Goal: Information Seeking & Learning: Learn about a topic

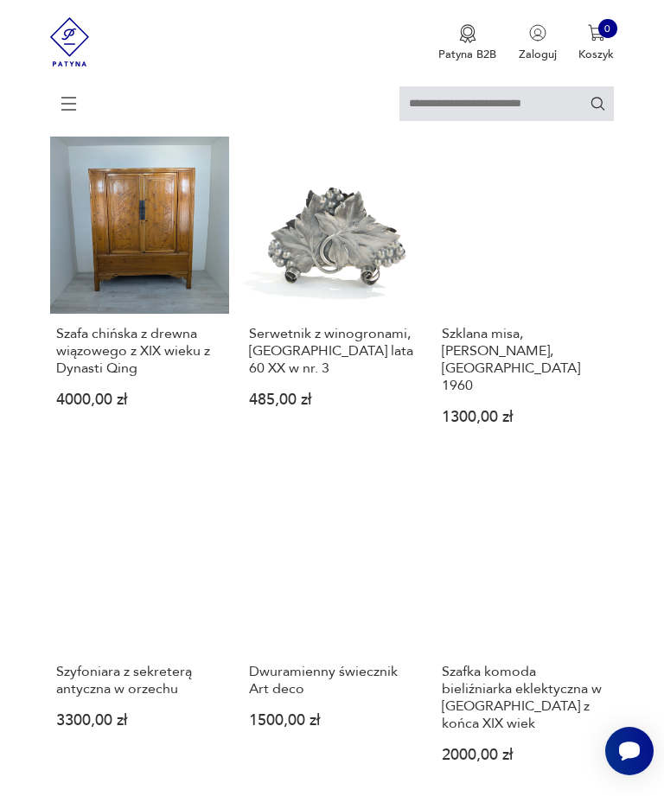
scroll to position [892, 0]
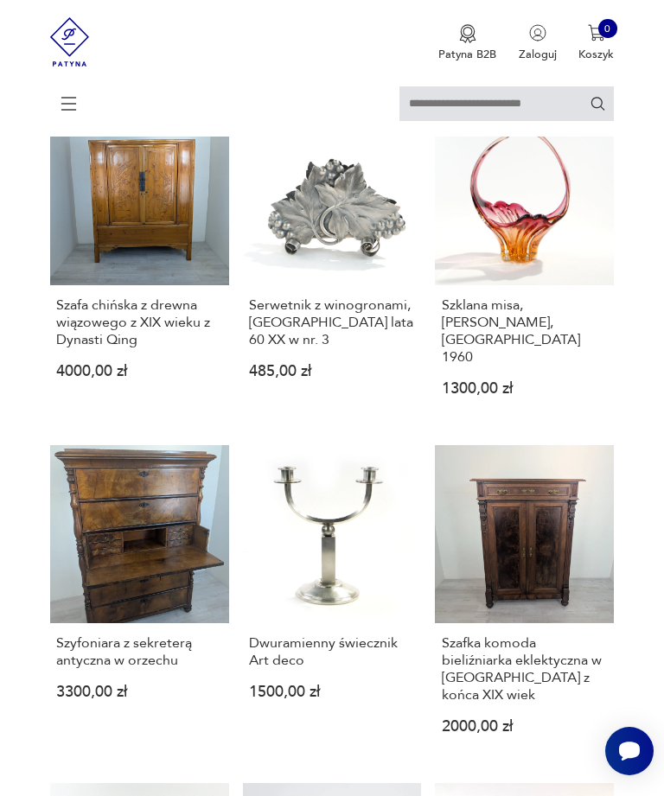
click at [154, 651] on h3 "Szyfoniara z sekreterą antyczna w orzechu" at bounding box center [139, 651] width 167 height 35
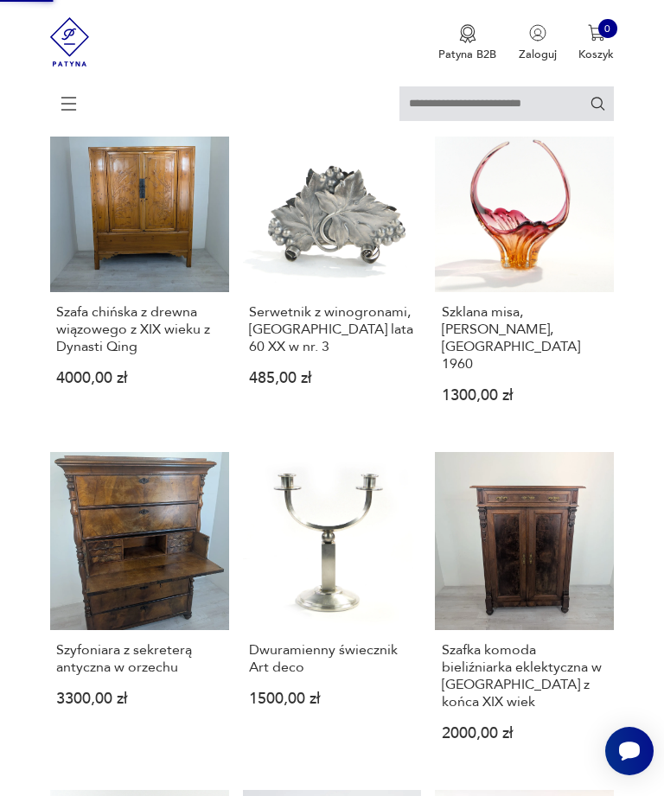
scroll to position [0, 0]
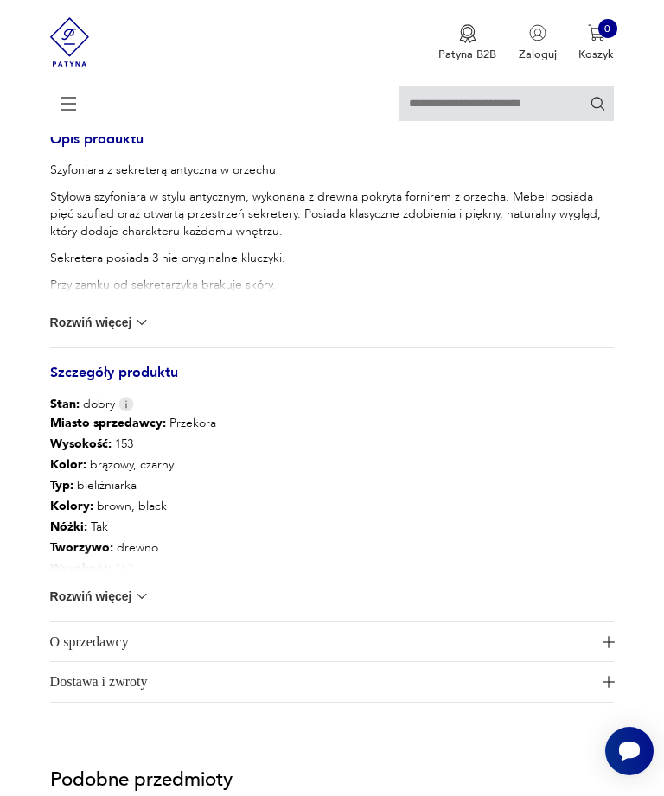
scroll to position [1253, 0]
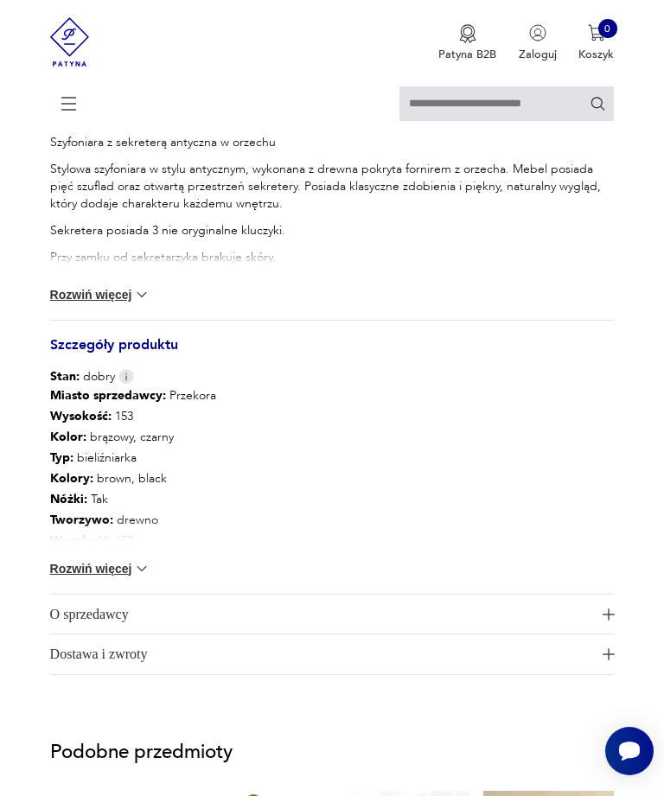
click at [129, 634] on span "O sprzedawcy" at bounding box center [322, 615] width 545 height 40
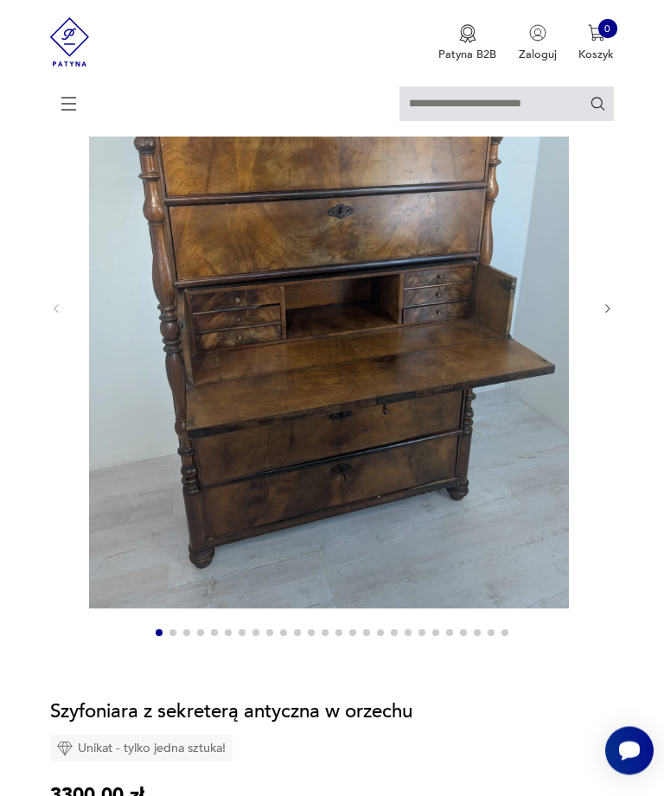
scroll to position [185, 0]
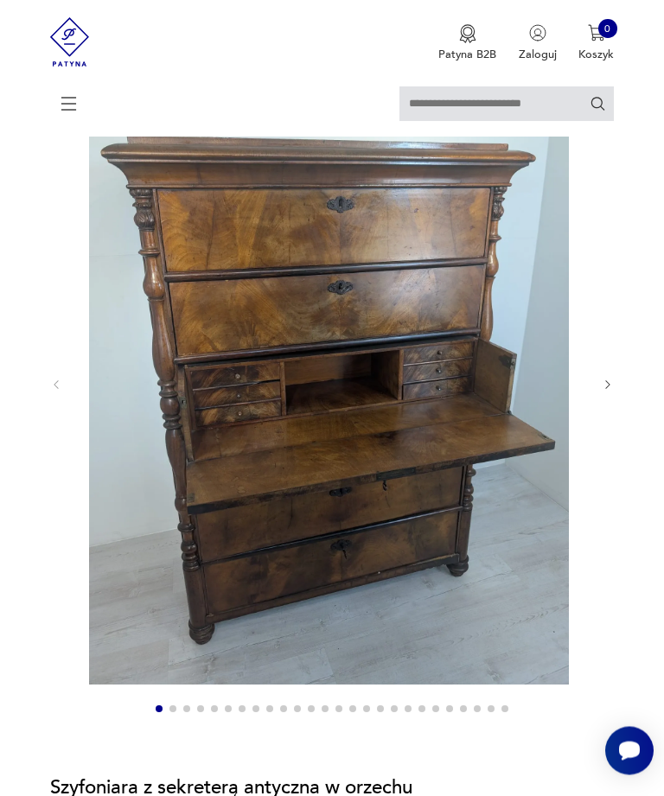
click at [604, 392] on icon "button" at bounding box center [608, 385] width 13 height 13
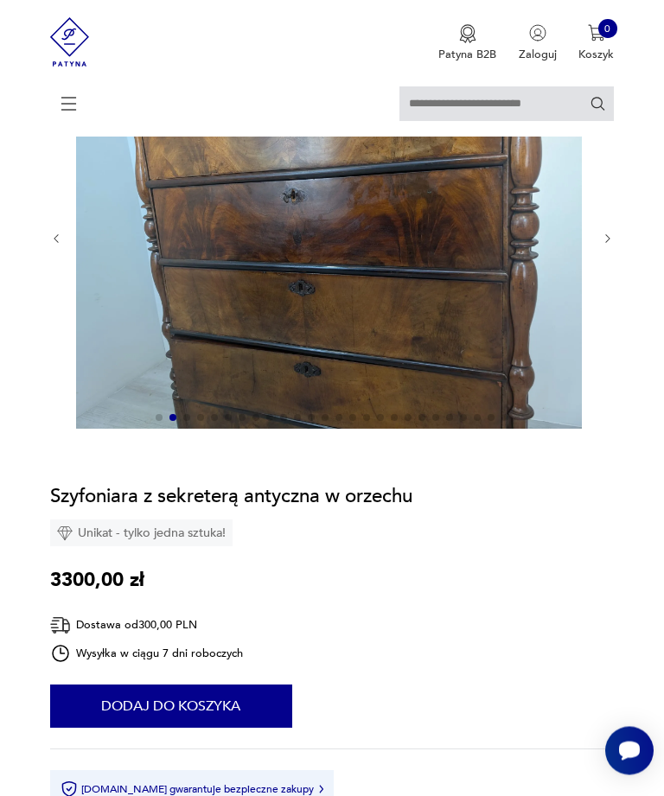
click at [608, 245] on icon "button" at bounding box center [607, 240] width 4 height 9
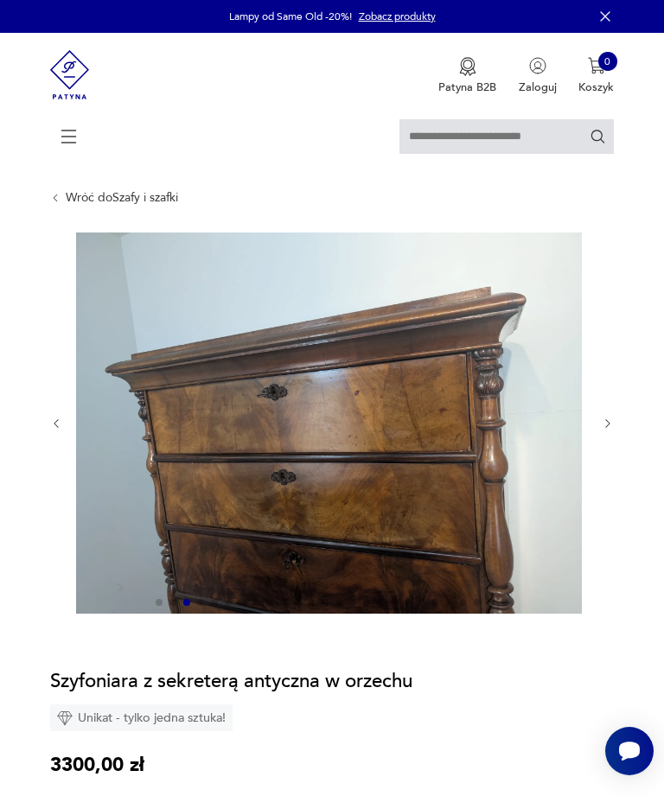
scroll to position [0, 0]
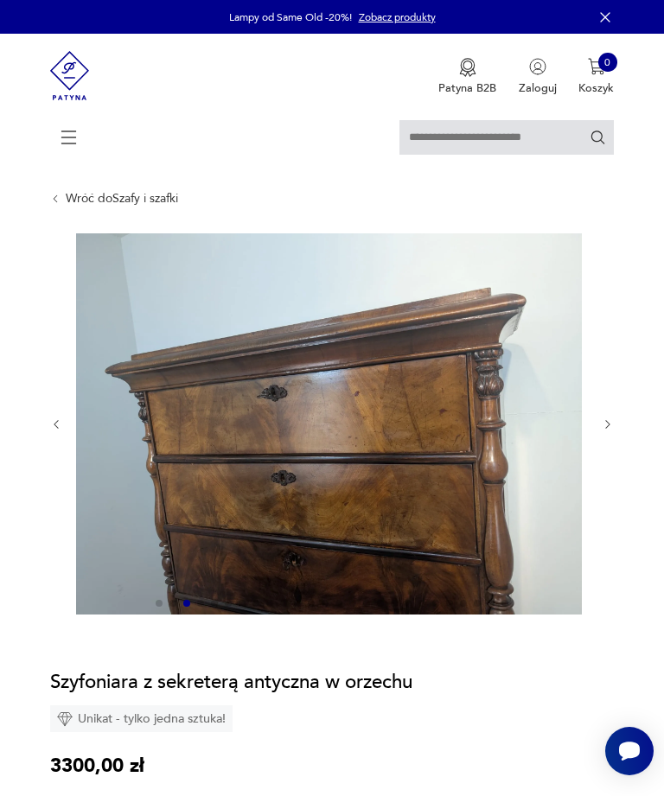
click at [56, 431] on icon "button" at bounding box center [56, 424] width 13 height 13
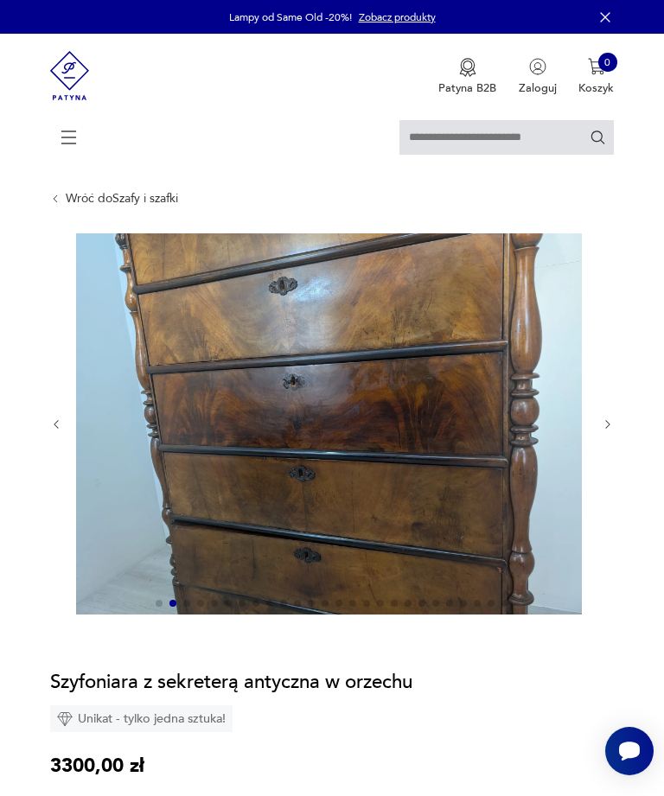
click at [613, 431] on icon "button" at bounding box center [608, 424] width 13 height 13
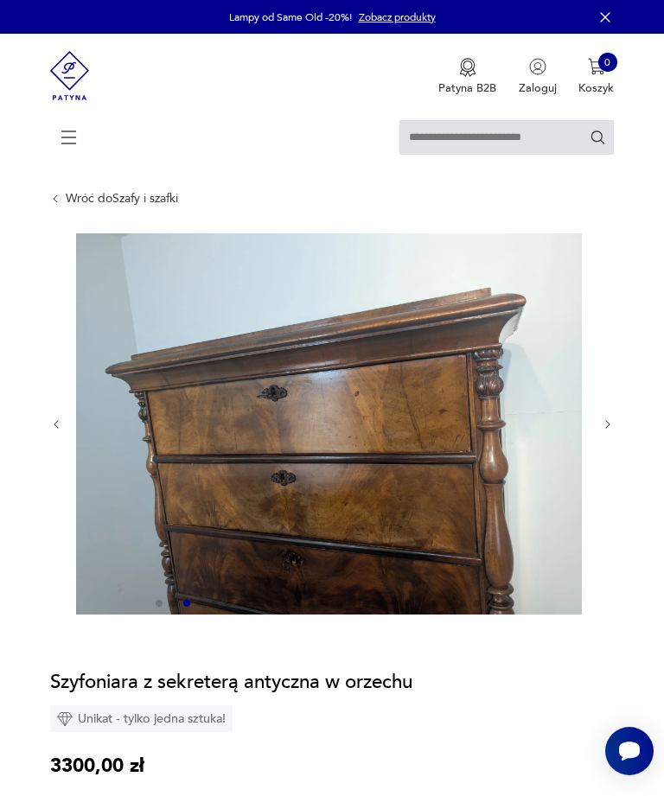
click at [608, 432] on button "button" at bounding box center [608, 425] width 13 height 14
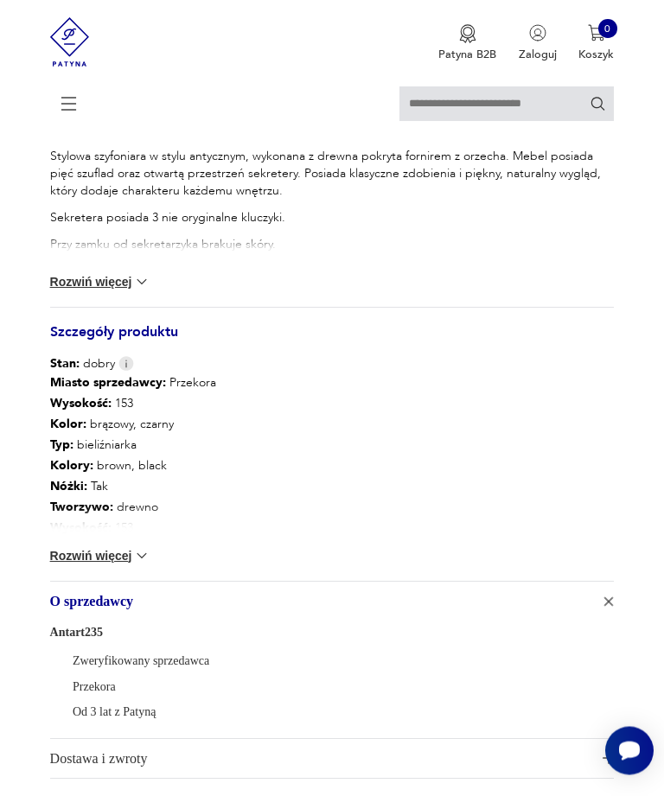
scroll to position [1308, 0]
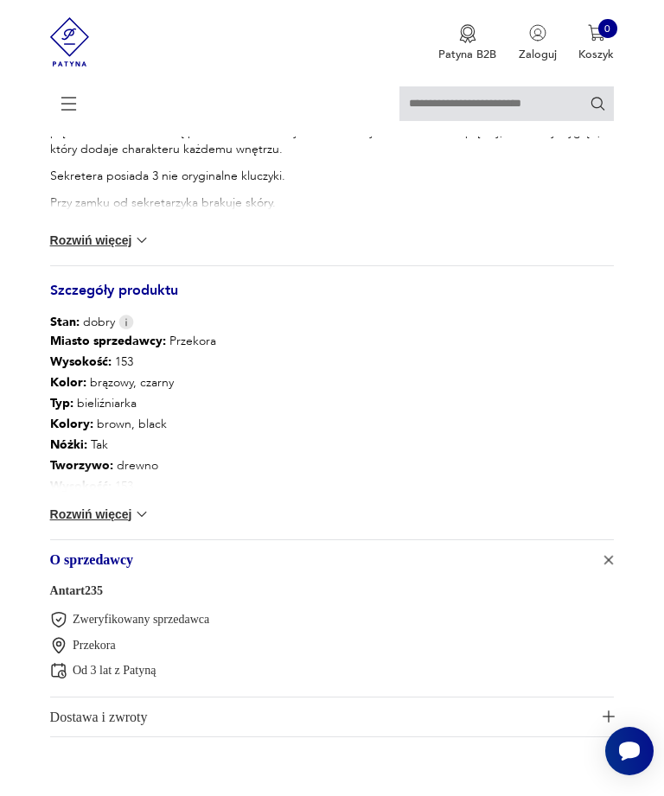
click at [147, 523] on img at bounding box center [141, 514] width 17 height 17
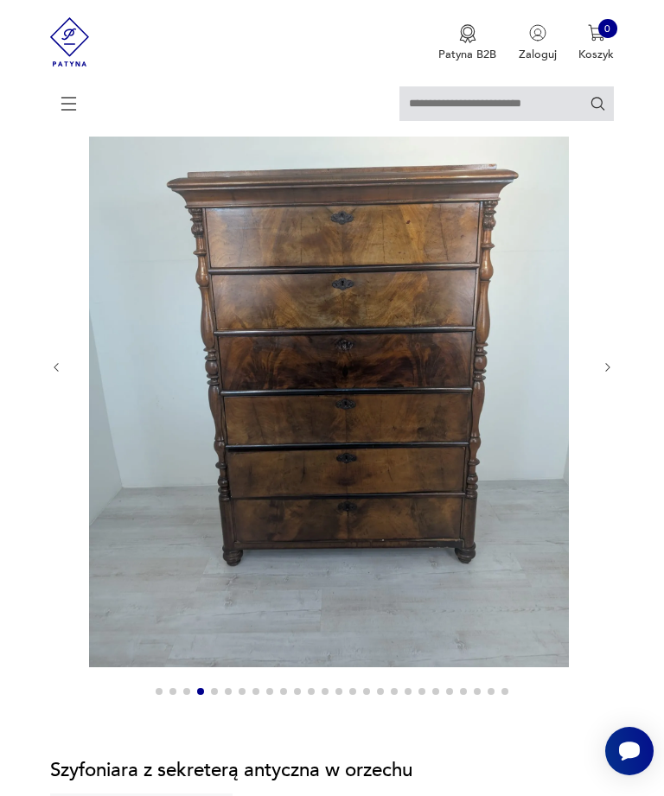
scroll to position [169, 0]
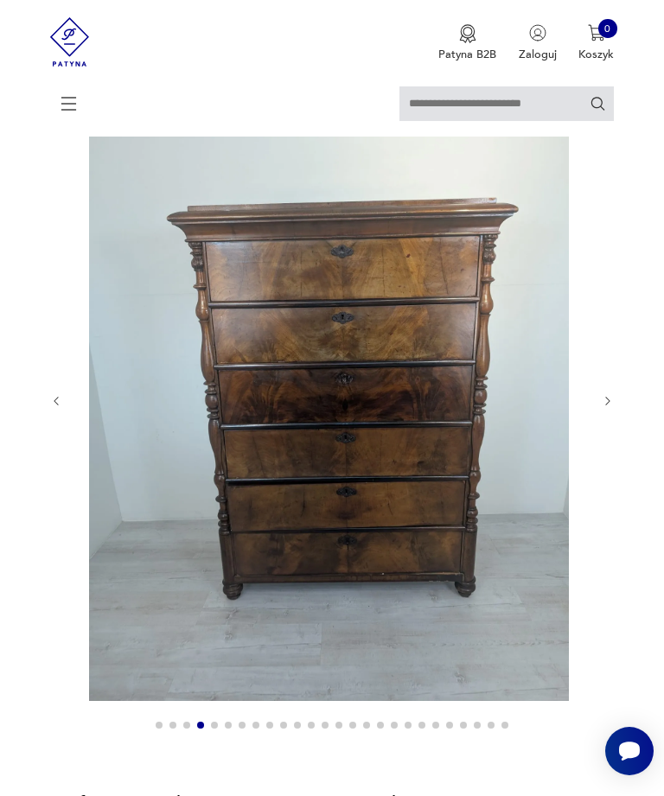
click at [608, 408] on icon "button" at bounding box center [608, 401] width 13 height 13
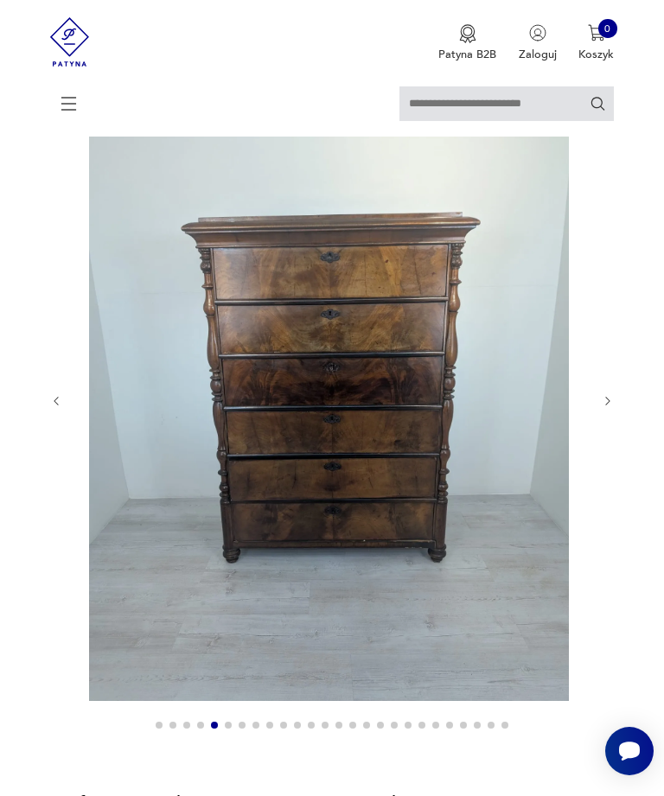
click at [602, 408] on button "button" at bounding box center [608, 401] width 13 height 14
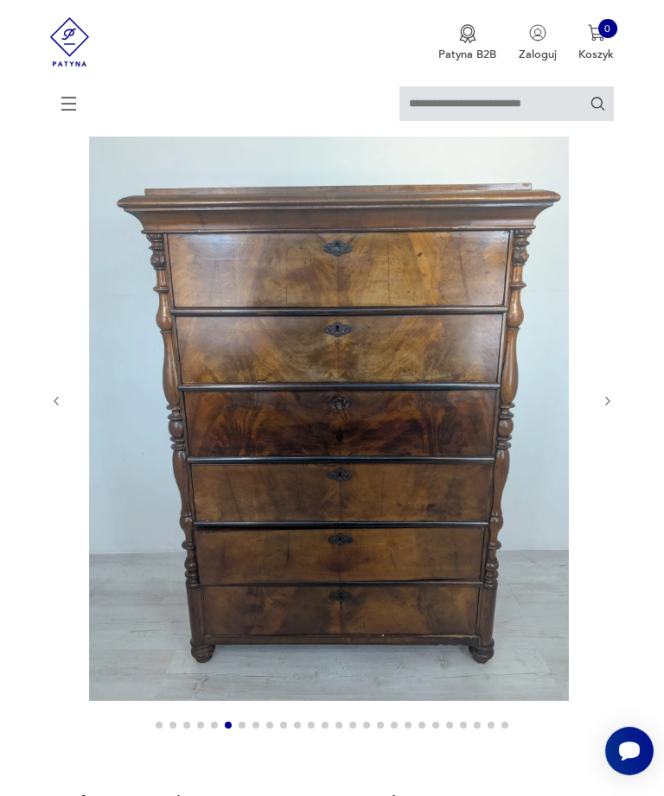
click at [612, 408] on icon "button" at bounding box center [608, 401] width 13 height 13
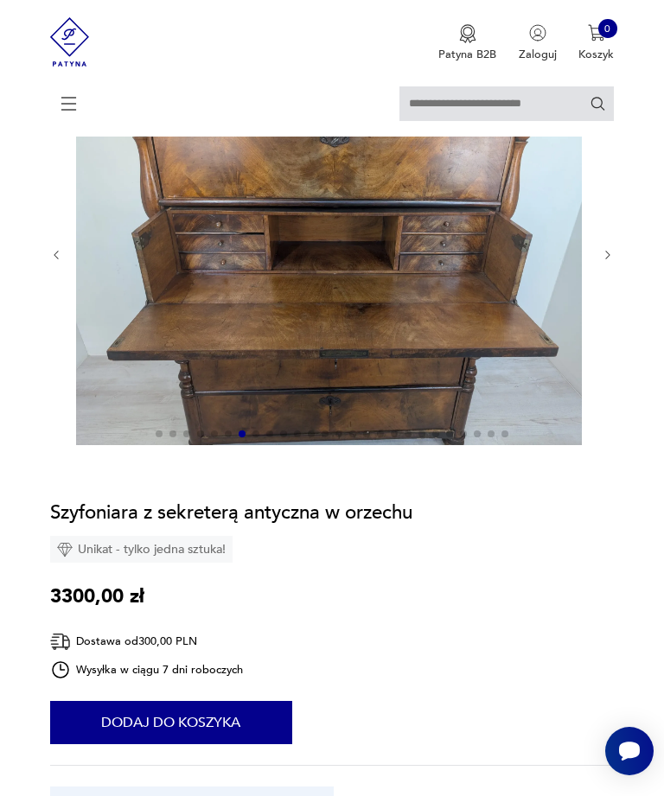
click at [614, 262] on icon "button" at bounding box center [608, 255] width 13 height 13
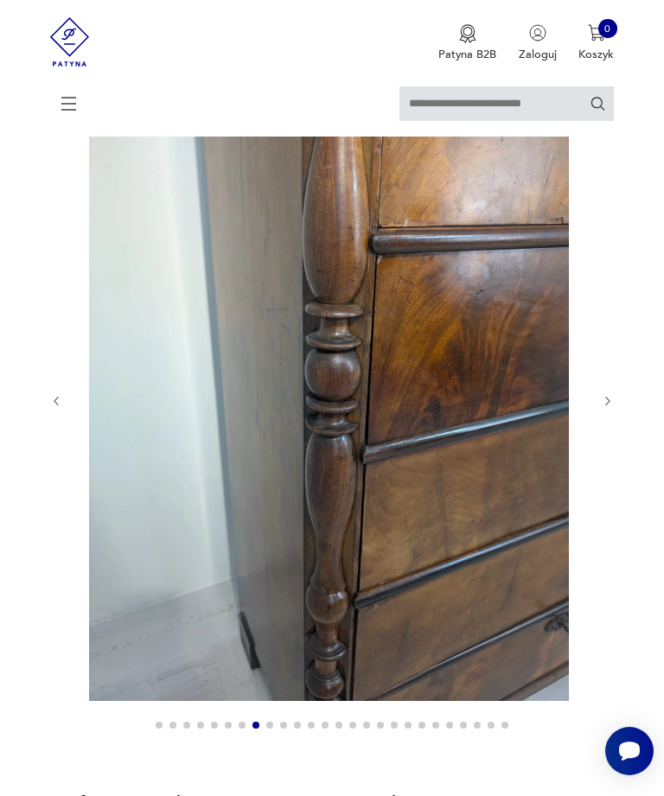
click at [610, 408] on icon "button" at bounding box center [608, 401] width 13 height 13
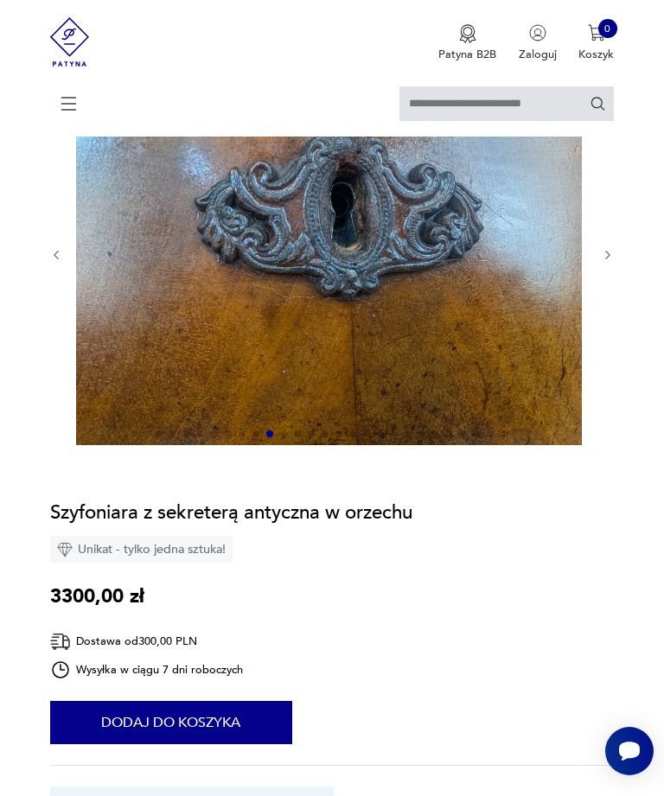
click at [606, 285] on div at bounding box center [332, 255] width 564 height 383
click at [614, 262] on icon "button" at bounding box center [608, 255] width 13 height 13
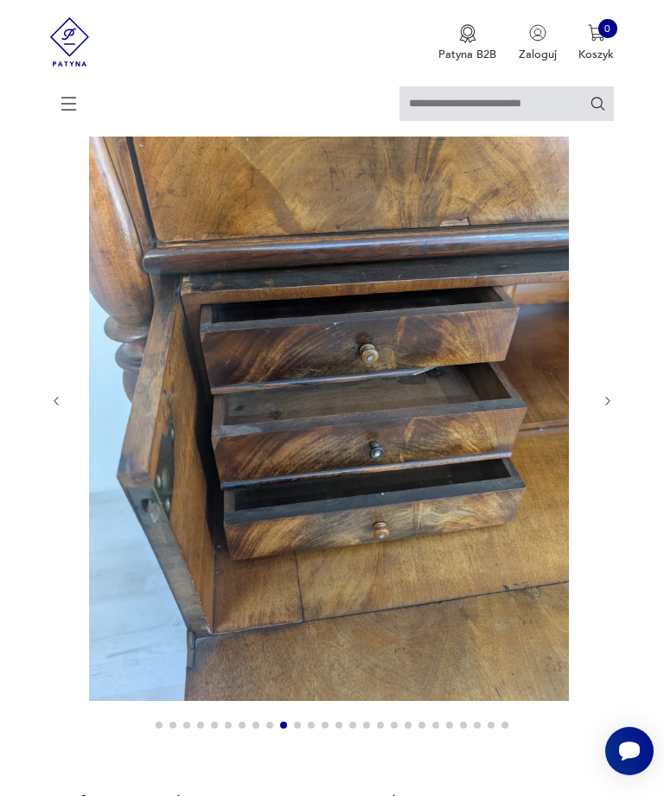
click at [603, 408] on icon "button" at bounding box center [608, 401] width 13 height 13
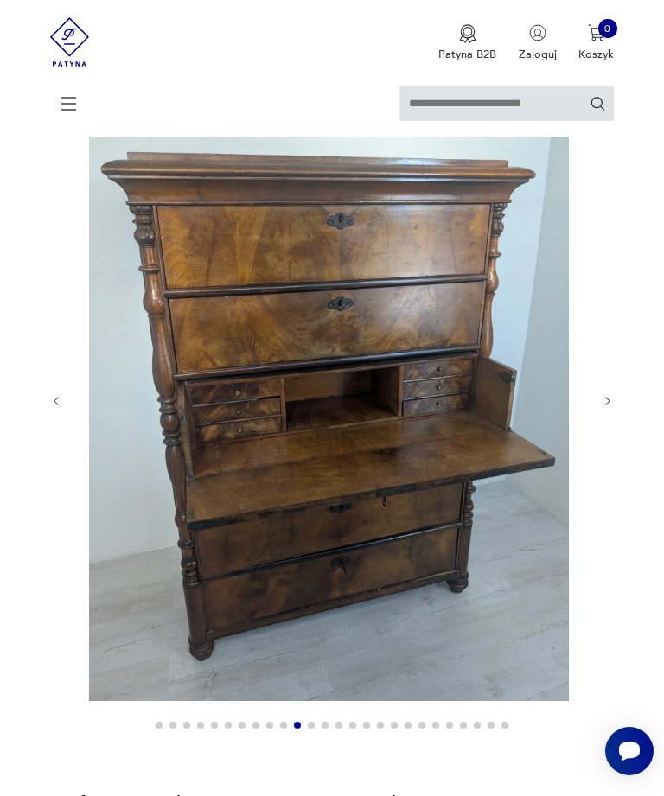
click at [613, 408] on icon "button" at bounding box center [608, 401] width 13 height 13
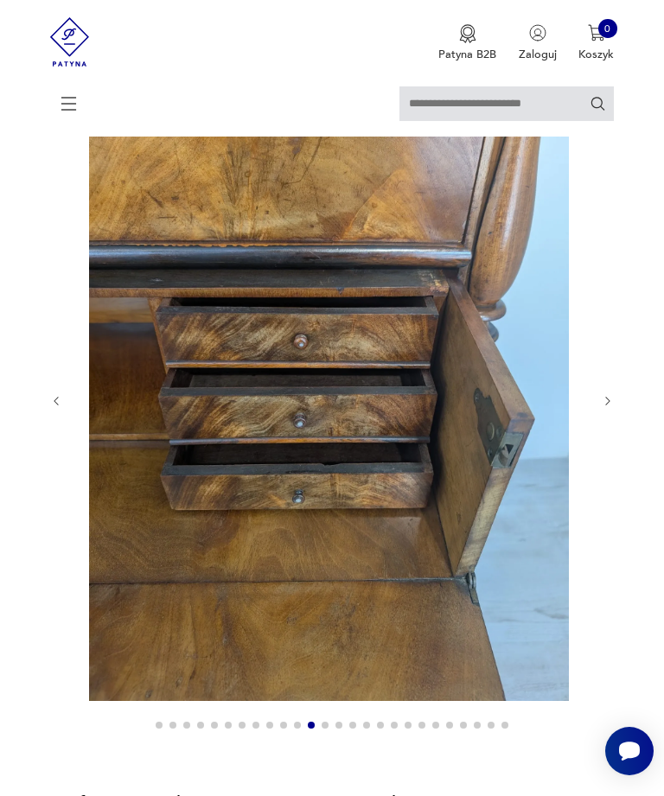
click at [604, 408] on icon "button" at bounding box center [608, 401] width 13 height 13
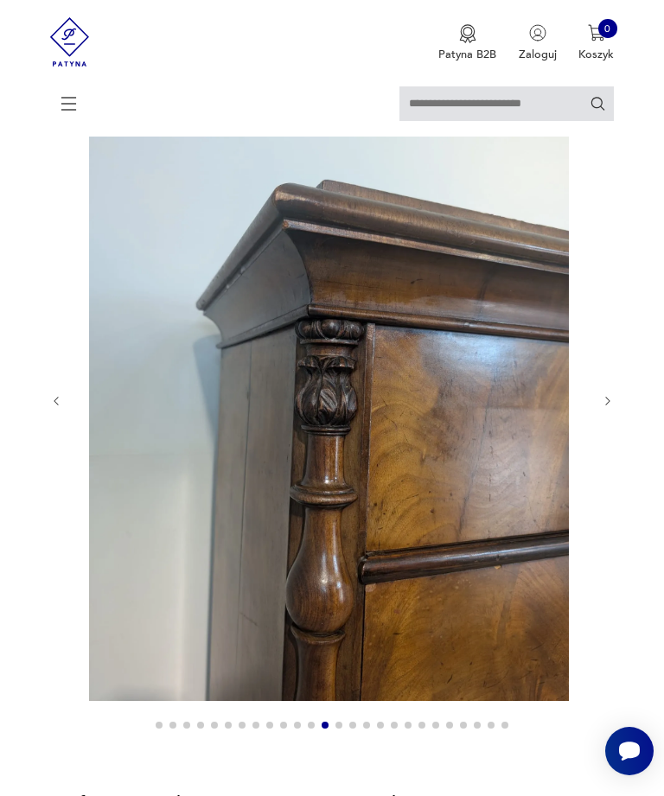
click at [608, 405] on icon "button" at bounding box center [607, 401] width 4 height 9
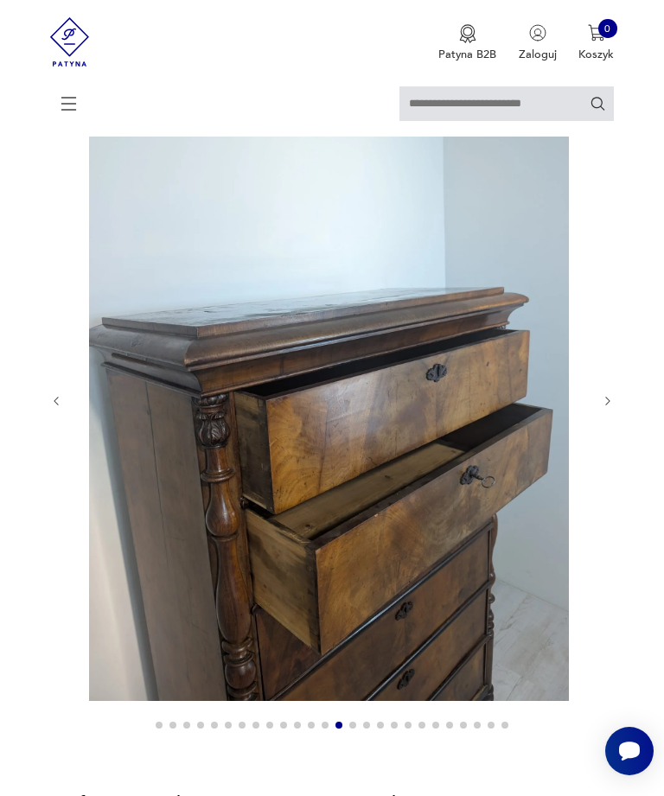
click at [611, 408] on icon "button" at bounding box center [608, 401] width 13 height 13
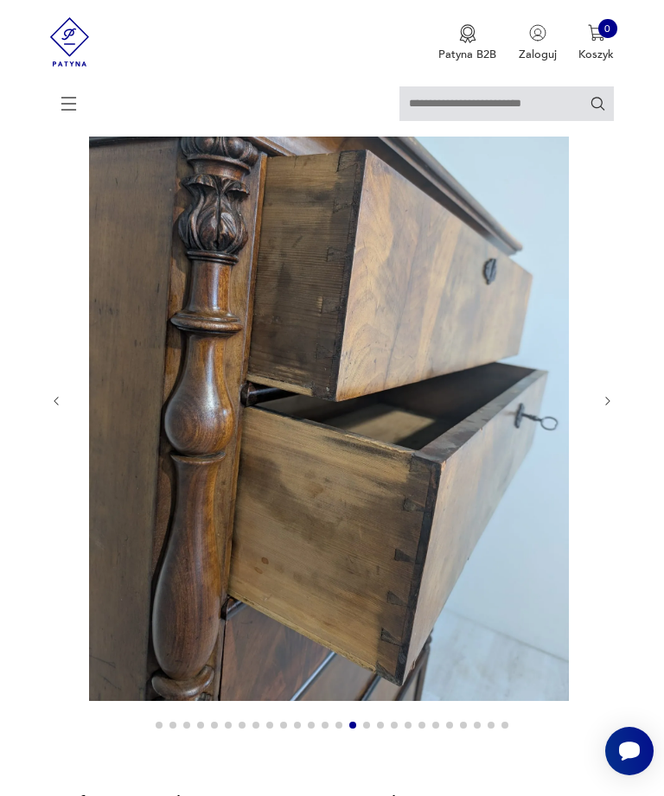
click at [612, 408] on icon "button" at bounding box center [608, 401] width 13 height 13
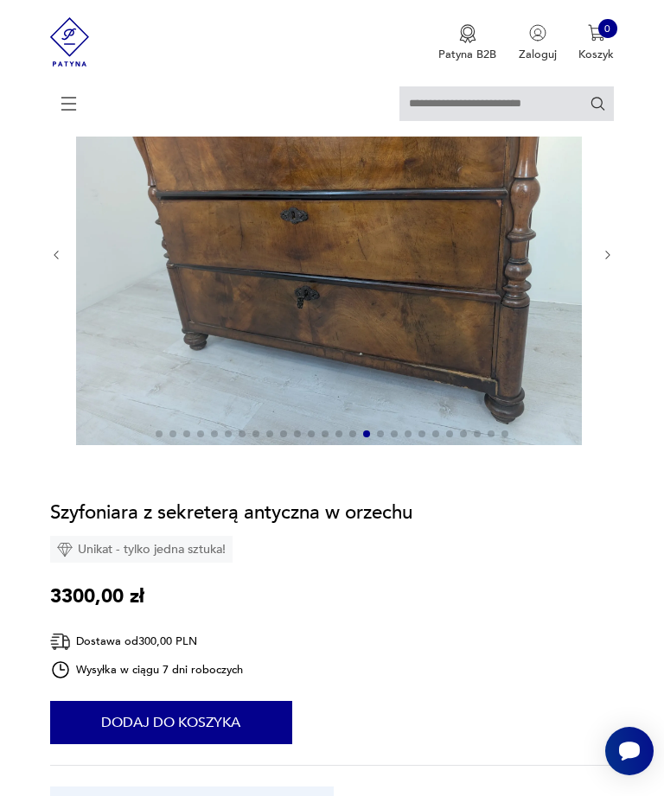
click at [606, 262] on icon "button" at bounding box center [608, 255] width 13 height 13
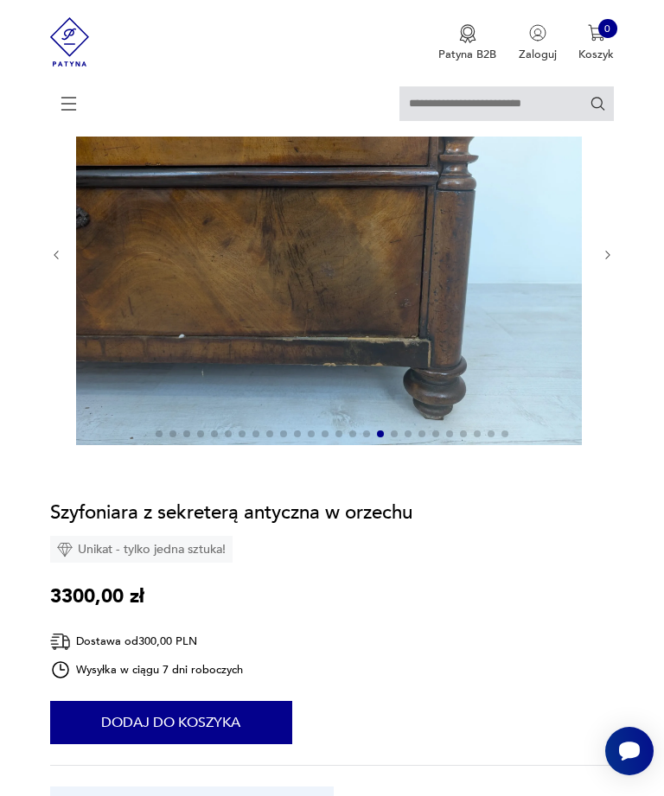
click at [609, 262] on icon "button" at bounding box center [608, 255] width 13 height 13
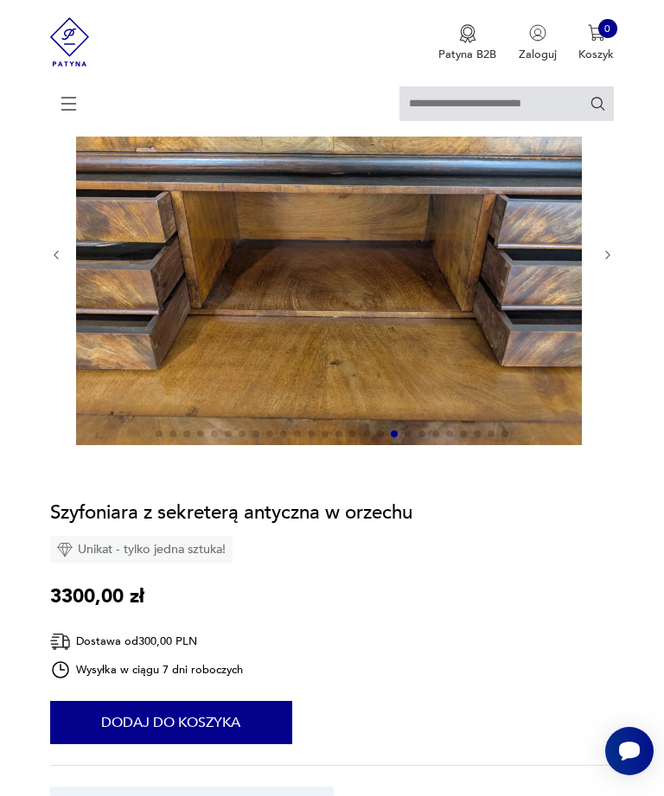
click at [611, 262] on icon "button" at bounding box center [608, 255] width 13 height 13
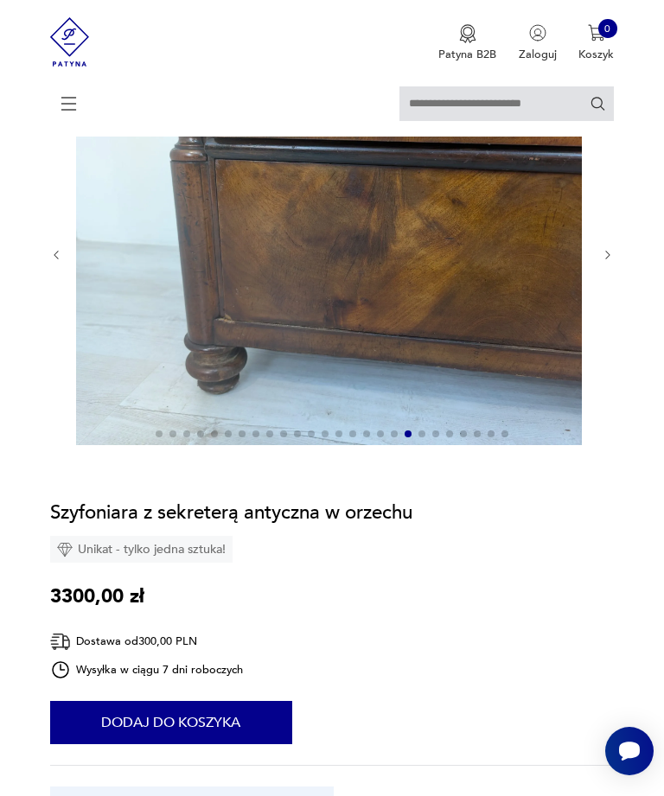
click at [613, 262] on icon "button" at bounding box center [608, 255] width 13 height 13
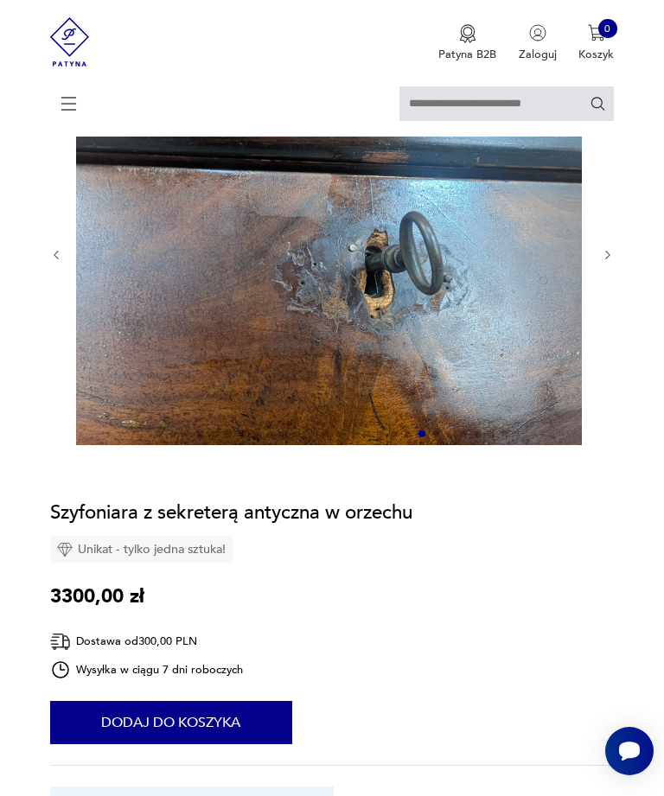
click at [608, 262] on icon "button" at bounding box center [608, 255] width 13 height 13
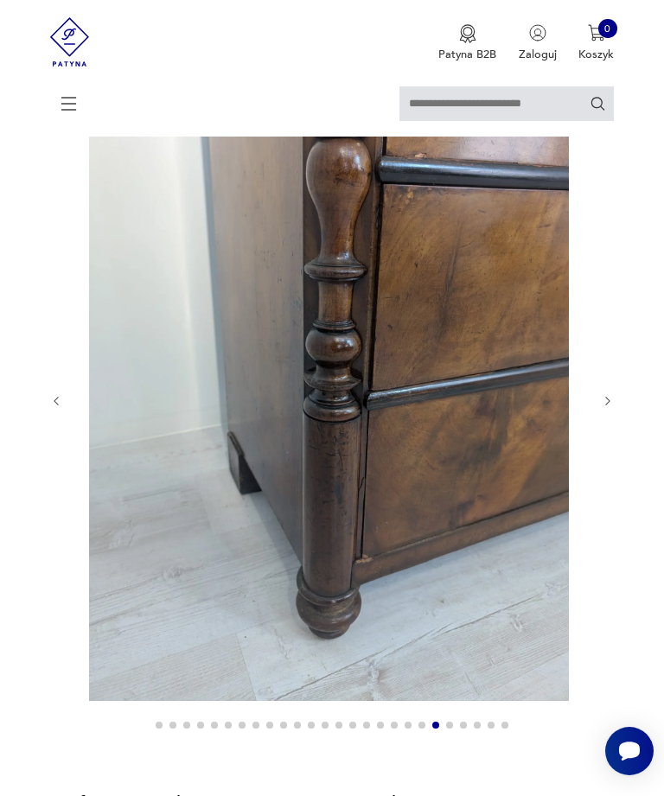
click at [610, 408] on icon "button" at bounding box center [608, 401] width 13 height 13
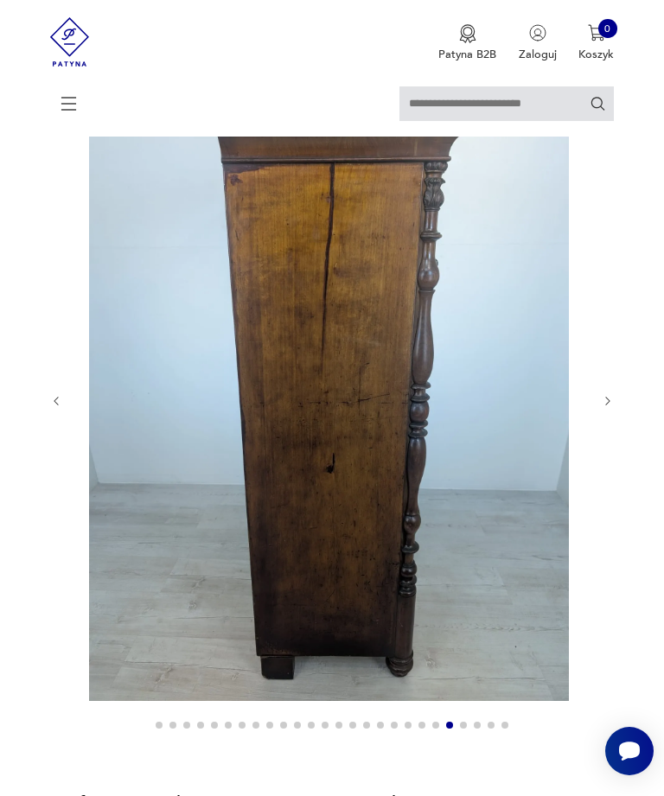
click at [606, 408] on icon "button" at bounding box center [608, 401] width 13 height 13
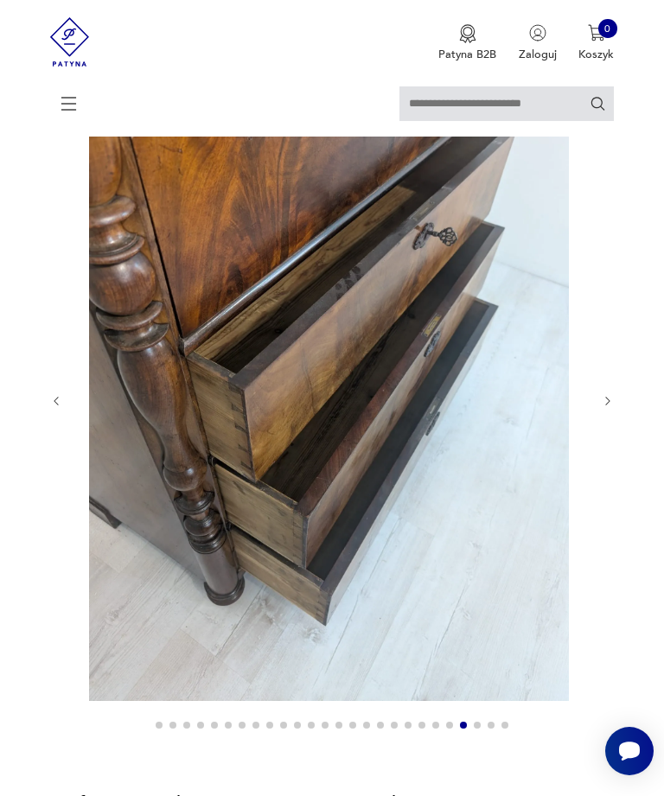
click at [608, 432] on div at bounding box center [332, 401] width 564 height 674
click at [608, 434] on div at bounding box center [332, 401] width 564 height 674
click at [602, 425] on div at bounding box center [332, 401] width 564 height 674
click at [606, 405] on icon "button" at bounding box center [607, 401] width 4 height 9
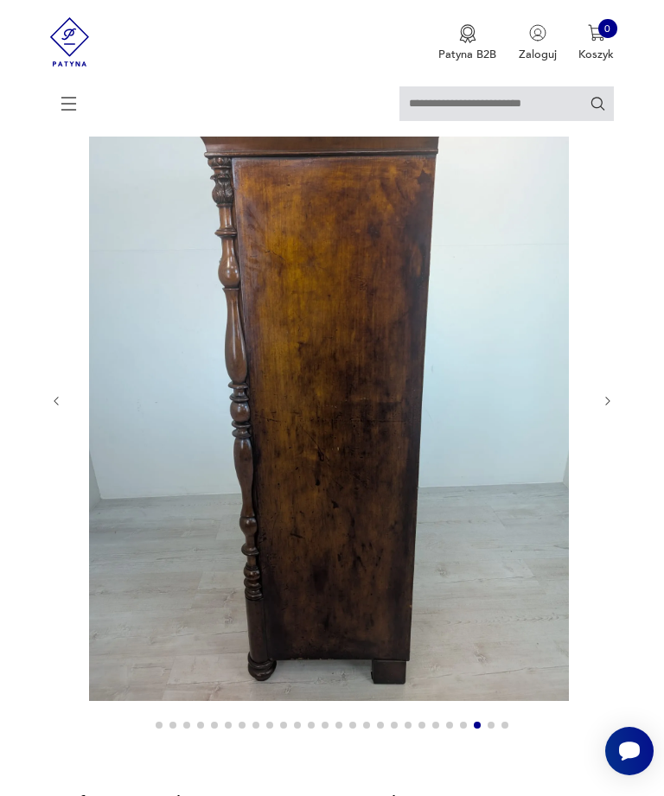
click at [608, 408] on icon "button" at bounding box center [608, 401] width 13 height 13
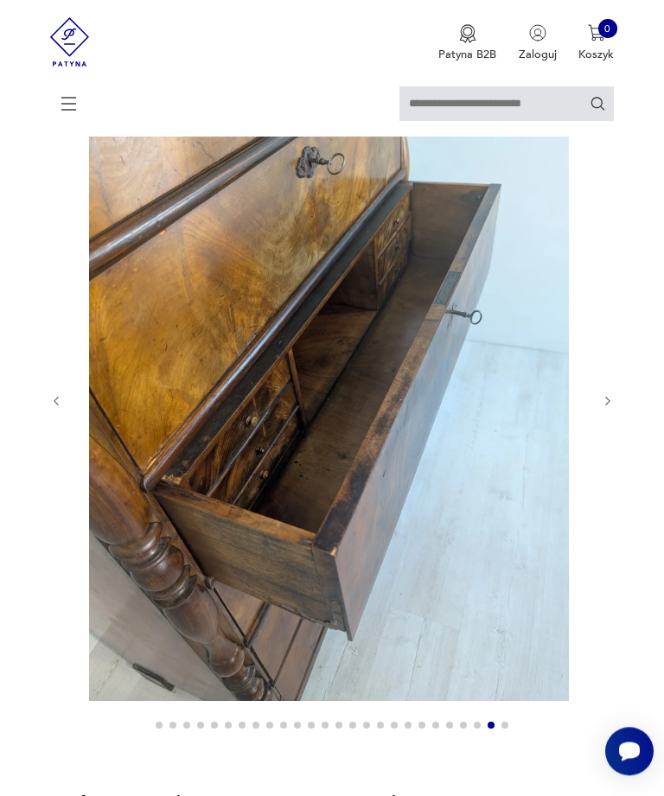
scroll to position [137, 0]
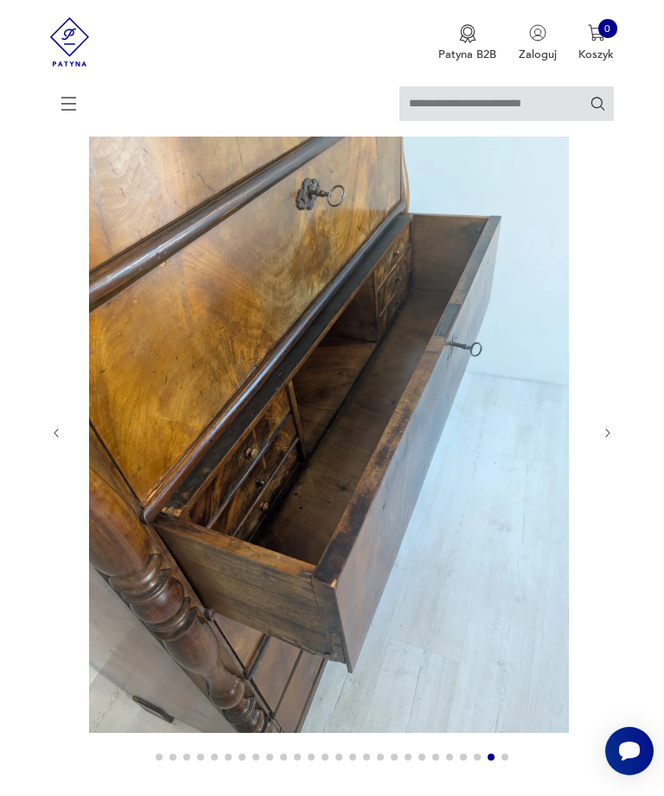
click at [604, 440] on icon "button" at bounding box center [608, 433] width 13 height 13
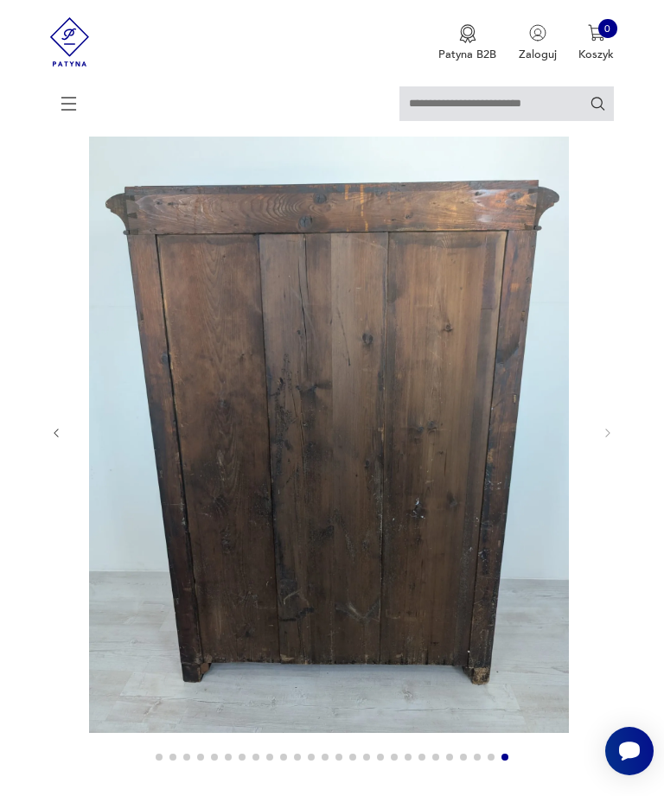
click at [62, 440] on icon "button" at bounding box center [56, 433] width 13 height 13
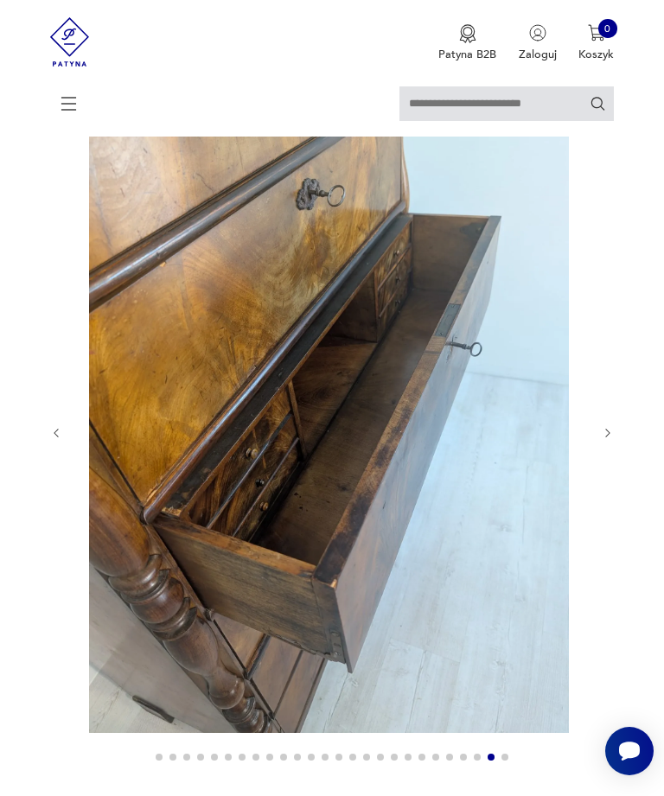
click at [53, 440] on icon "button" at bounding box center [56, 433] width 13 height 13
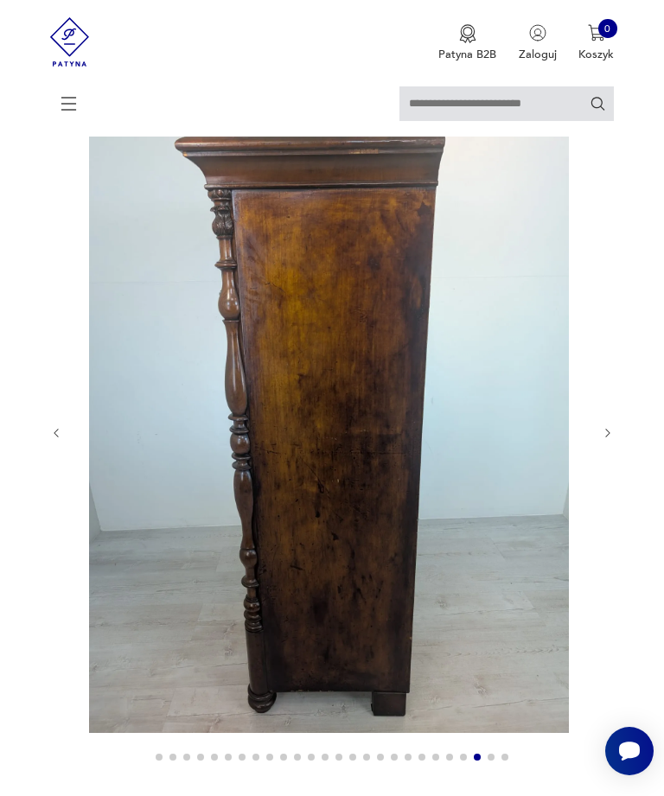
click at [52, 440] on icon "button" at bounding box center [56, 433] width 13 height 13
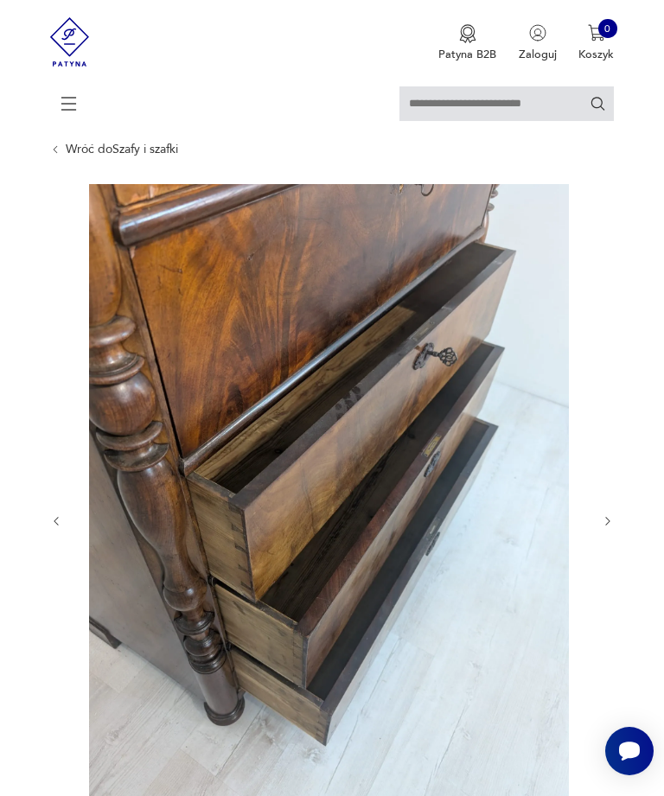
scroll to position [0, 0]
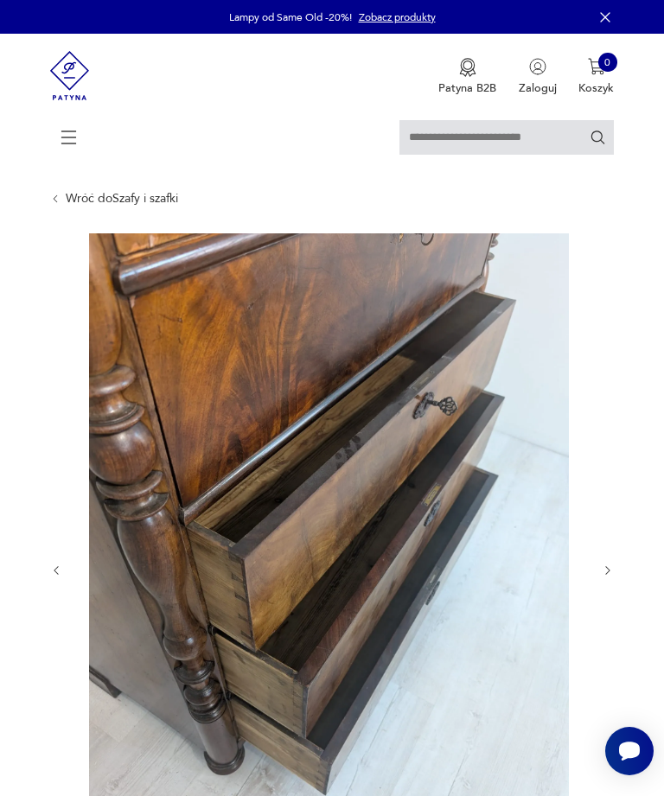
click at [54, 577] on icon "button" at bounding box center [56, 570] width 13 height 13
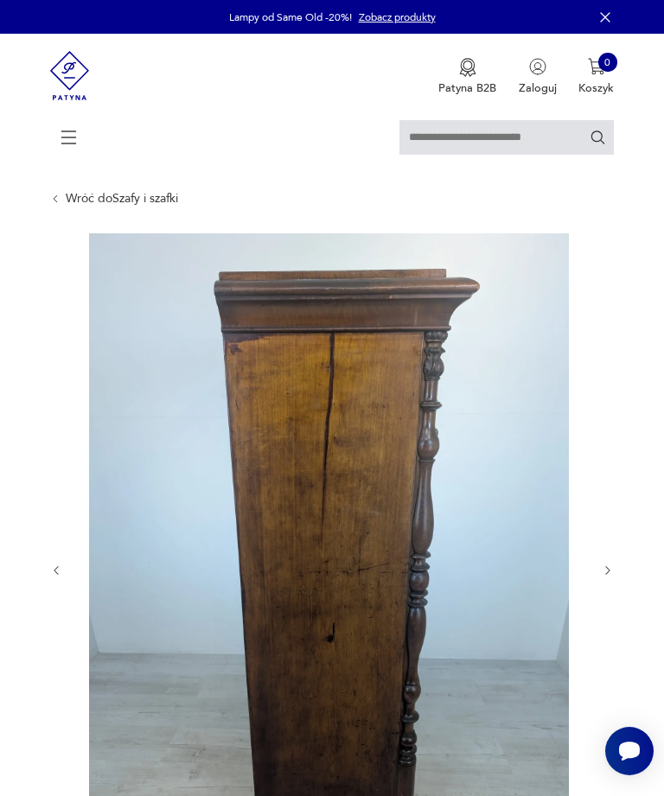
click at [63, 577] on icon "button" at bounding box center [56, 570] width 13 height 13
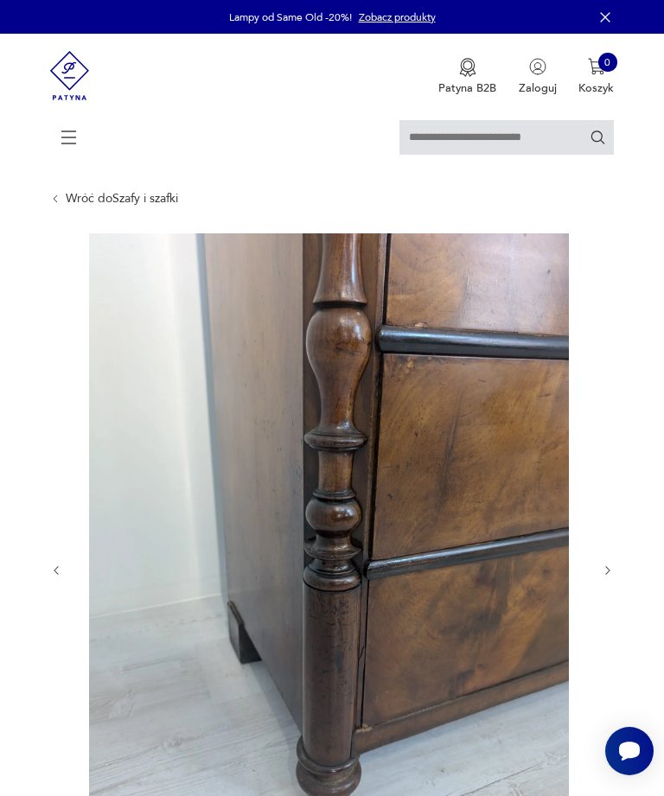
click at [62, 577] on button "button" at bounding box center [56, 570] width 13 height 14
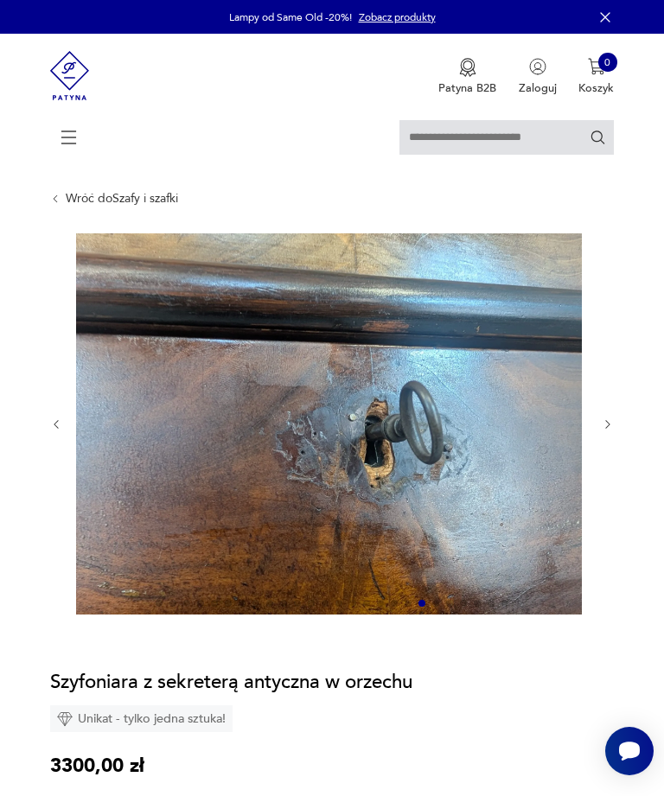
click at [73, 455] on div at bounding box center [332, 424] width 564 height 383
click at [67, 435] on div at bounding box center [332, 424] width 564 height 383
click at [59, 431] on icon "button" at bounding box center [56, 424] width 13 height 13
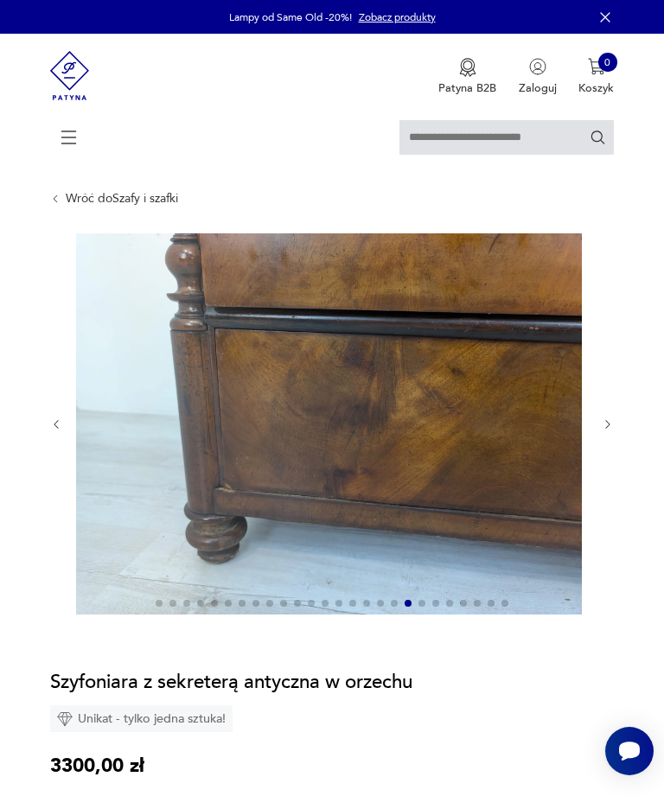
click at [50, 431] on icon "button" at bounding box center [56, 424] width 13 height 13
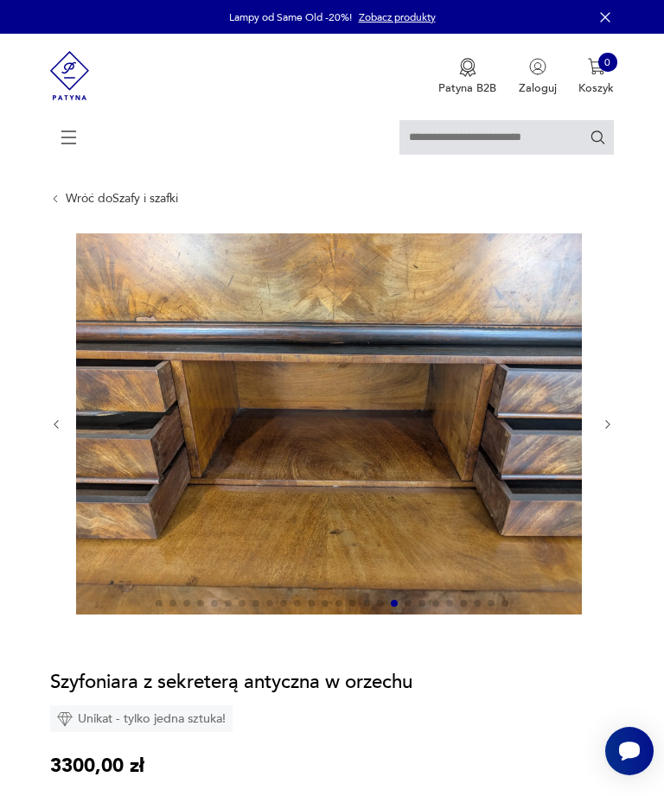
click at [50, 431] on icon "button" at bounding box center [56, 424] width 13 height 13
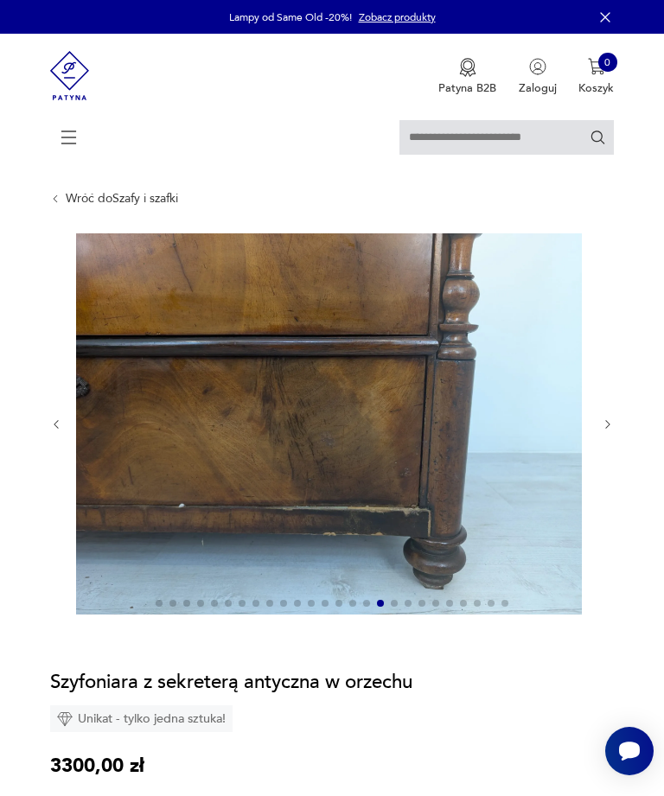
click at [50, 431] on icon "button" at bounding box center [56, 424] width 13 height 13
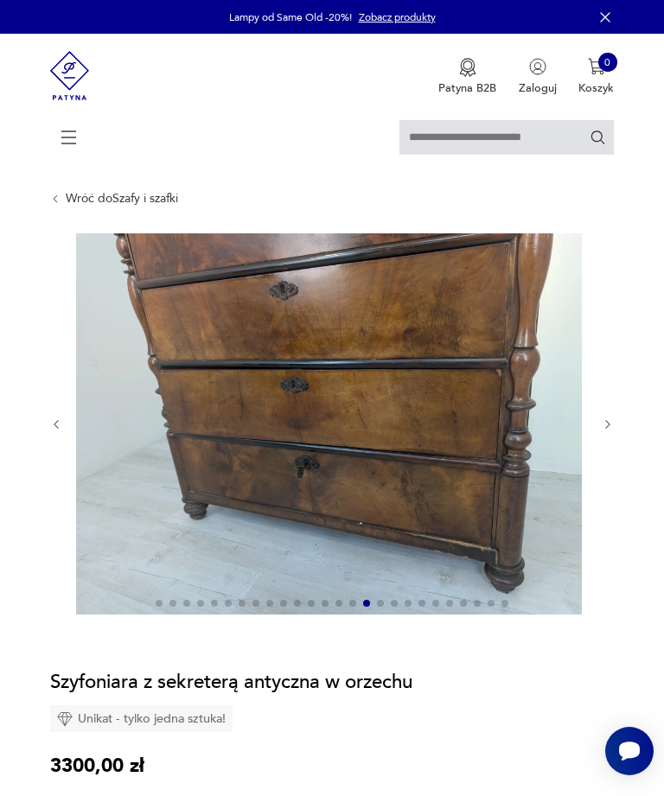
click at [50, 431] on icon "button" at bounding box center [56, 424] width 13 height 13
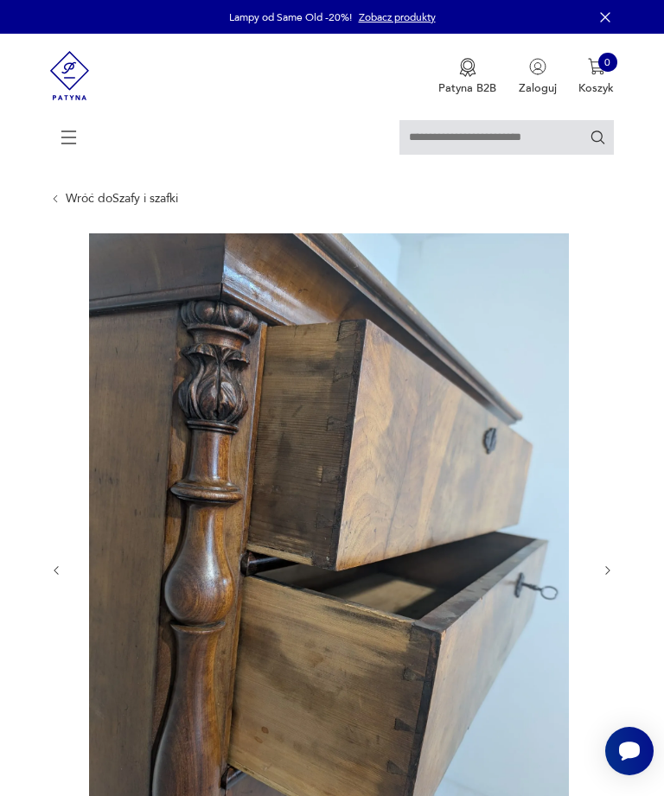
click at [56, 577] on icon "button" at bounding box center [56, 570] width 13 height 13
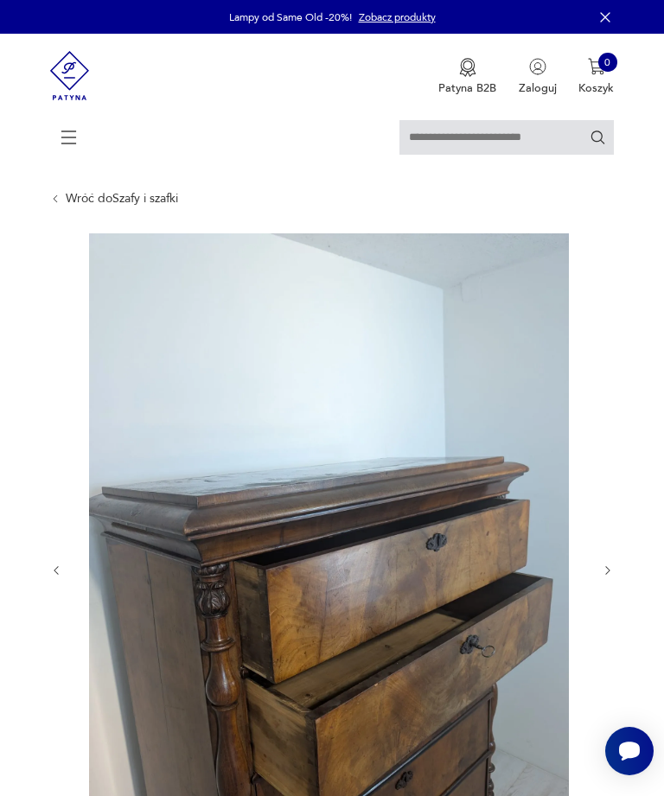
click at [50, 577] on icon "button" at bounding box center [56, 570] width 13 height 13
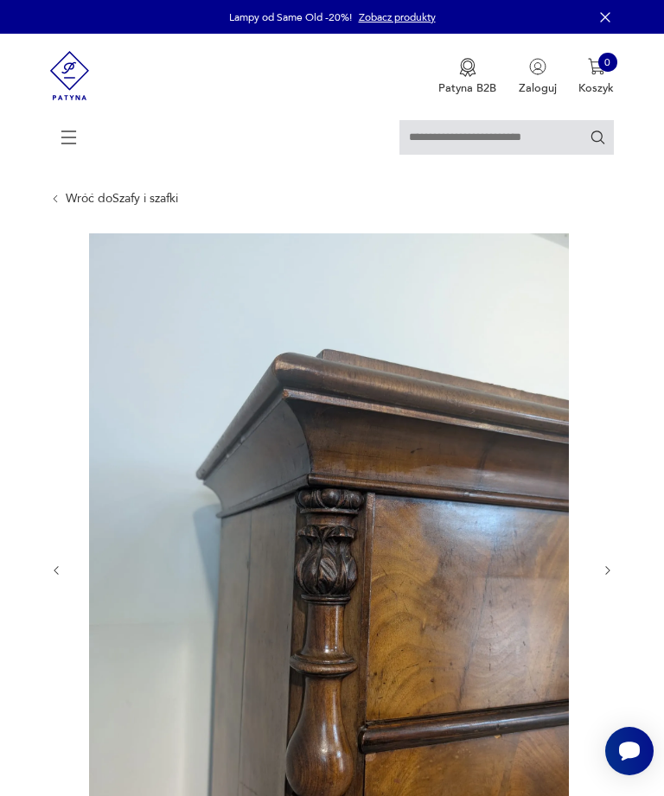
click at [50, 577] on button "button" at bounding box center [56, 570] width 13 height 14
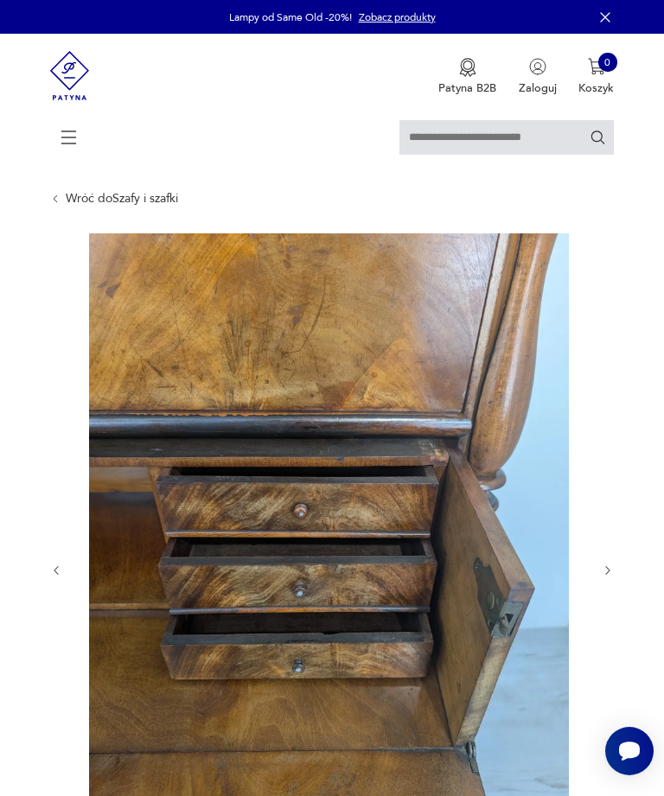
click at [58, 577] on icon "button" at bounding box center [56, 570] width 13 height 13
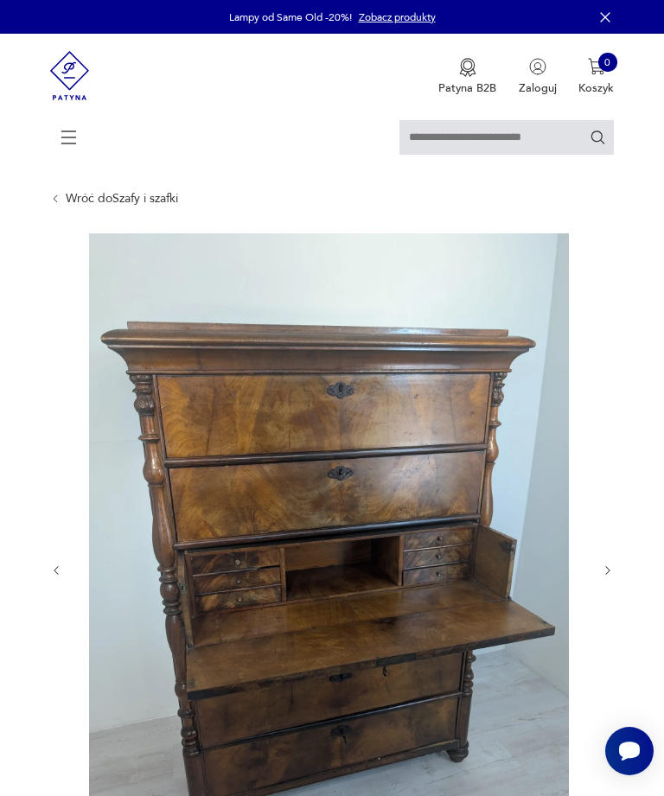
click at [54, 577] on icon "button" at bounding box center [56, 570] width 13 height 13
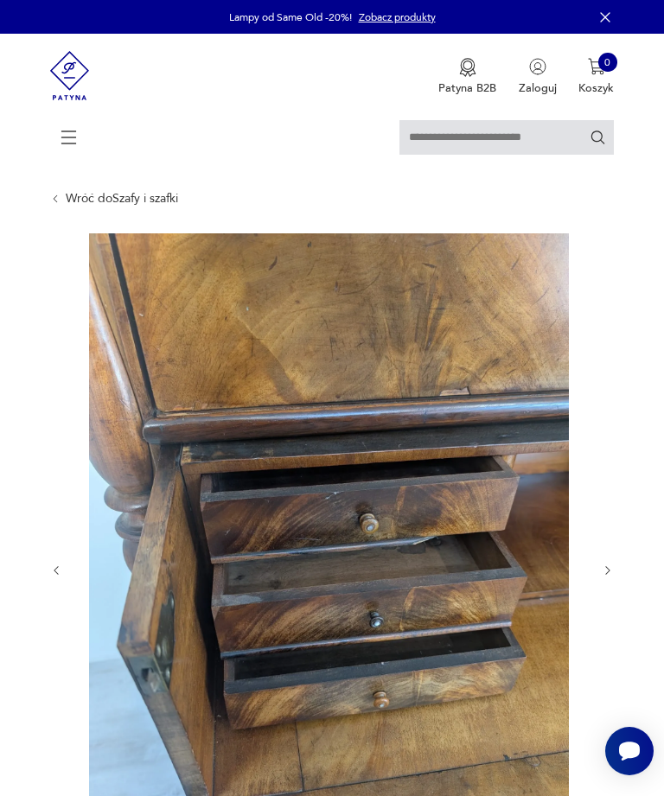
click at [50, 577] on icon "button" at bounding box center [56, 570] width 13 height 13
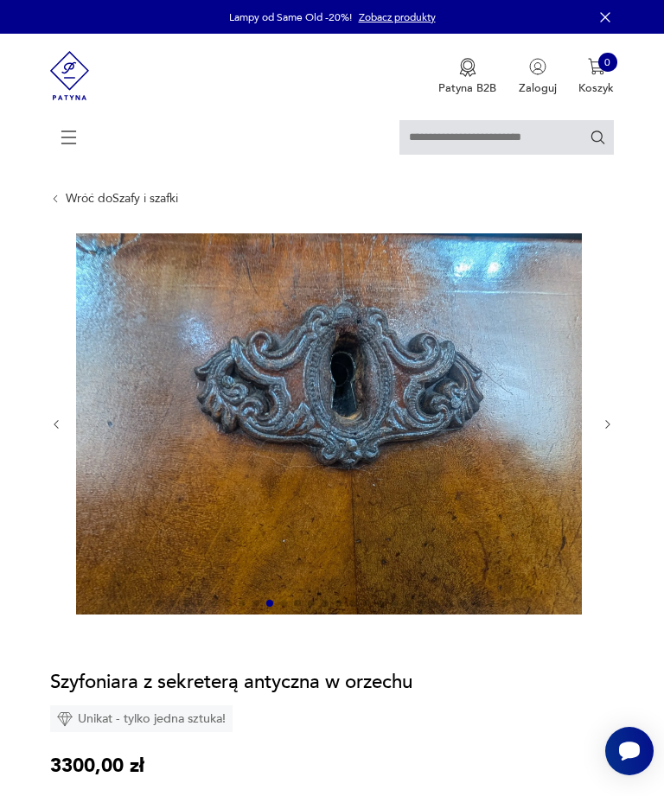
click at [53, 432] on button "button" at bounding box center [56, 425] width 13 height 14
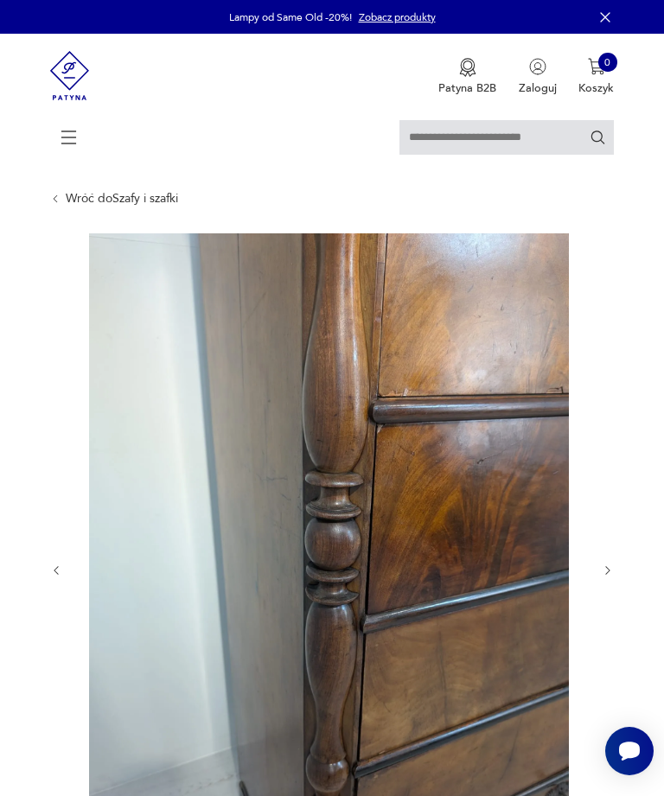
click at [62, 577] on button "button" at bounding box center [56, 570] width 13 height 14
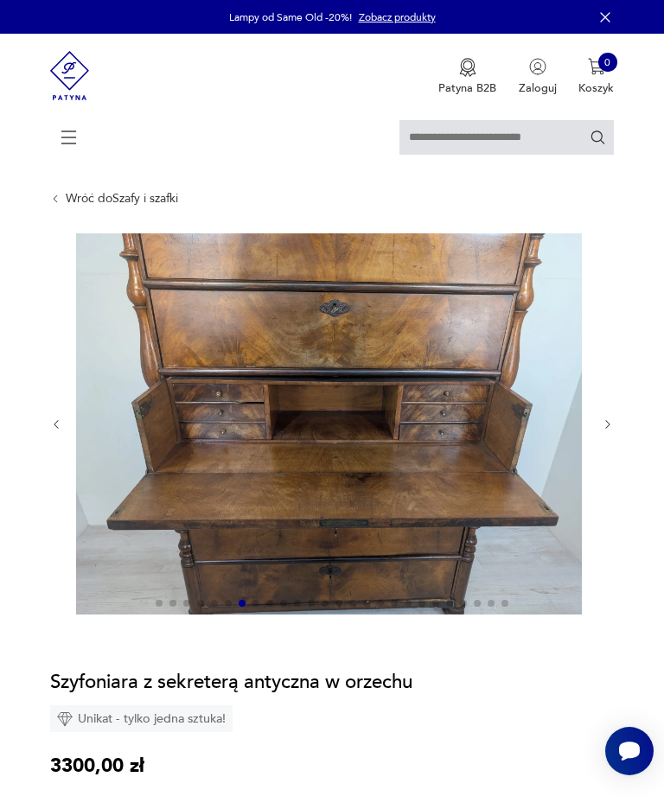
click at [50, 431] on icon "button" at bounding box center [56, 424] width 13 height 13
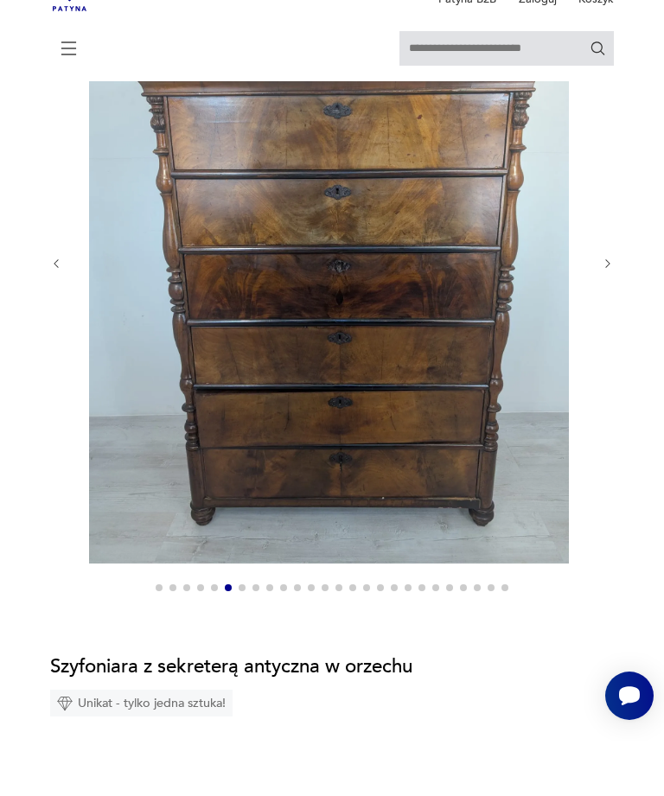
scroll to position [307, 0]
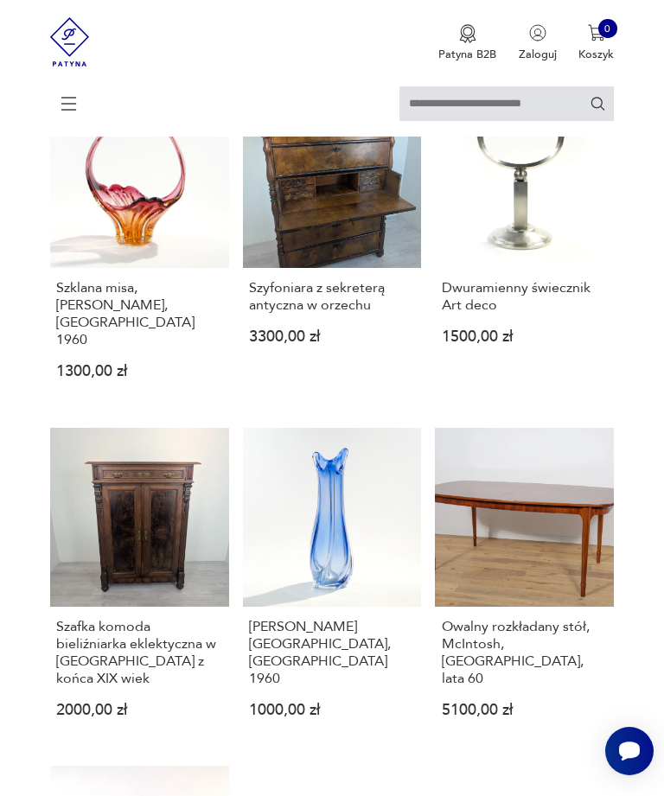
scroll to position [1294, 0]
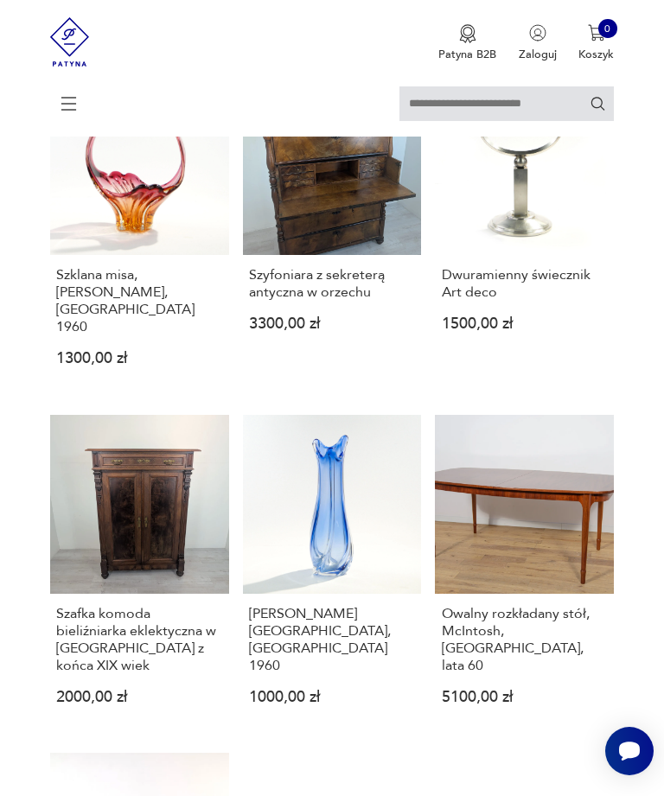
click at [142, 475] on link "Szafka komoda bieliźniarka eklektyczna w orzechu z końca XIX wiek 2000,00 zł" at bounding box center [139, 573] width 179 height 316
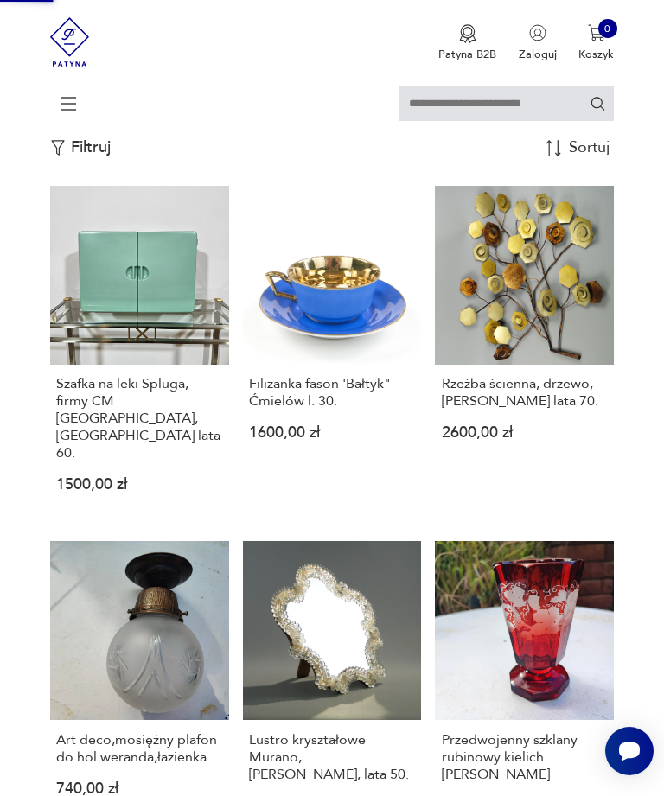
scroll to position [0, 0]
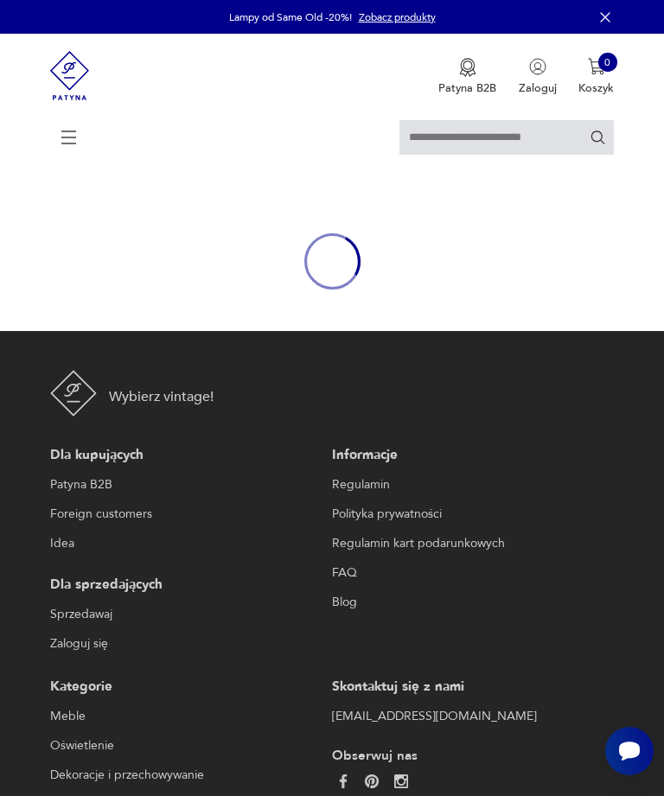
scroll to position [55, 0]
